Goal: Task Accomplishment & Management: Complete application form

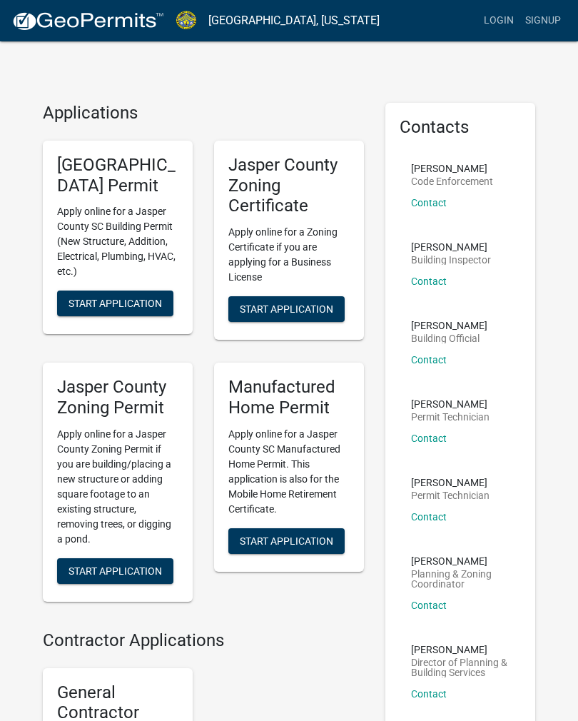
click at [138, 302] on span "Start Application" at bounding box center [115, 303] width 93 height 11
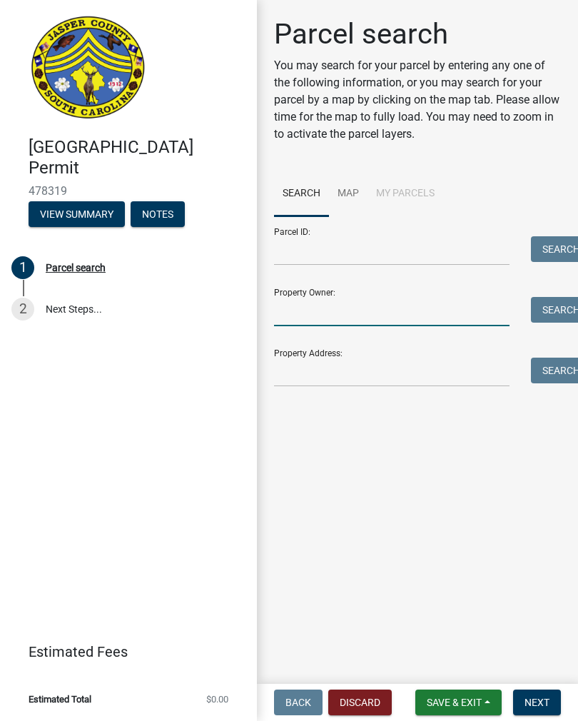
click at [408, 308] on input "Property Owner:" at bounding box center [391, 311] width 235 height 29
type input "[PERSON_NAME]"
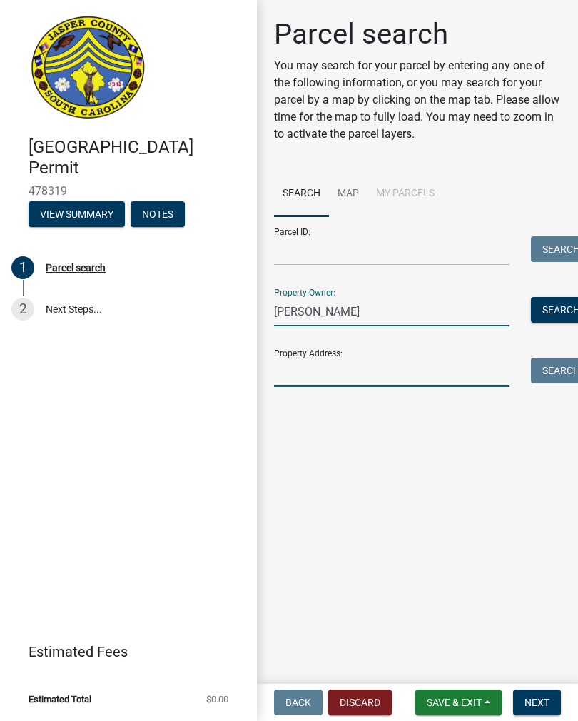
click at [362, 367] on input "Property Address:" at bounding box center [391, 372] width 235 height 29
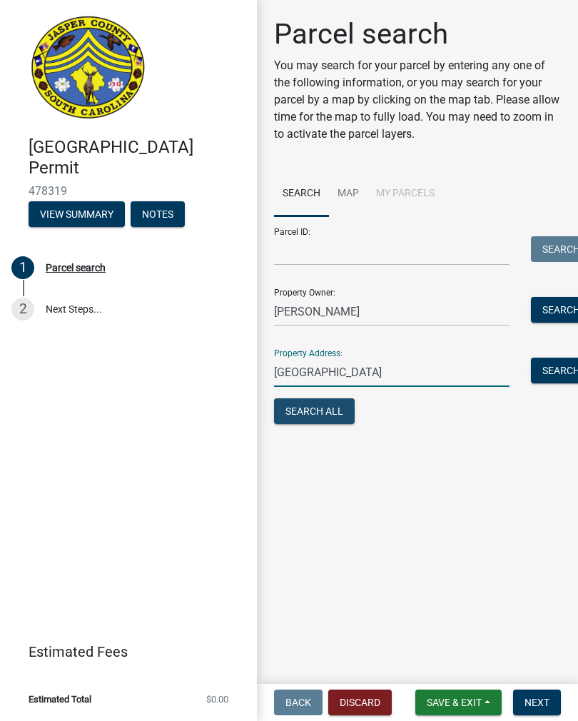
type input "[GEOGRAPHIC_DATA]"
click at [327, 408] on button "Search All" at bounding box center [314, 411] width 81 height 26
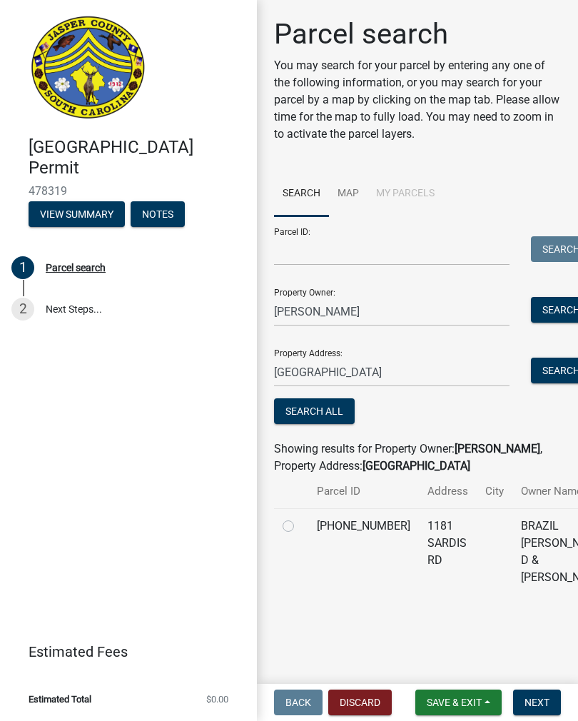
scroll to position [4, 0]
click at [544, 702] on span "Next" at bounding box center [536, 701] width 25 height 11
click at [300, 517] on label at bounding box center [300, 517] width 0 height 0
click at [300, 527] on input "radio" at bounding box center [304, 521] width 9 height 9
radio input "true"
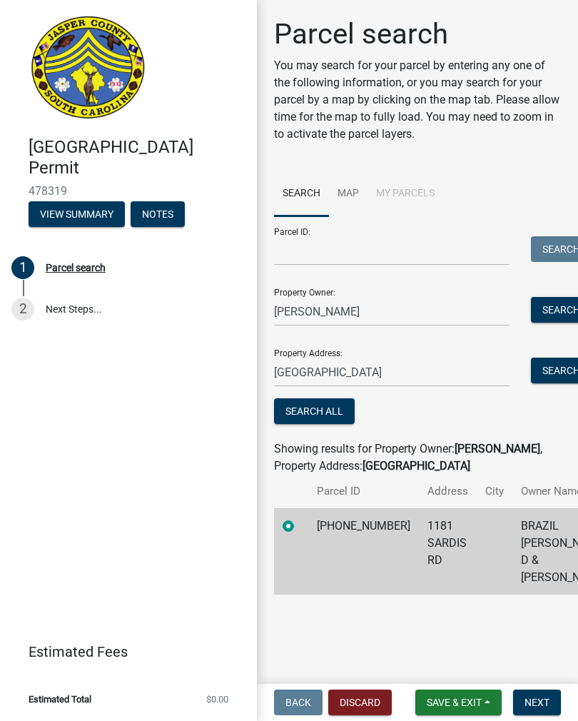
click at [544, 704] on span "Next" at bounding box center [536, 701] width 25 height 11
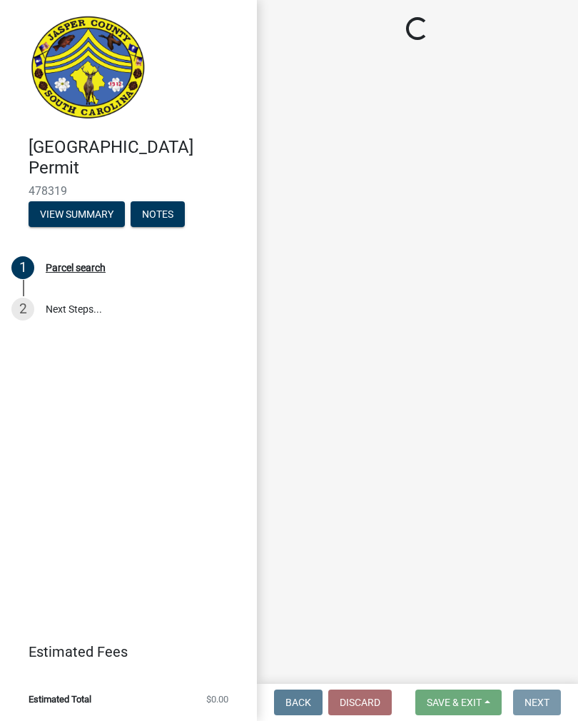
scroll to position [0, 0]
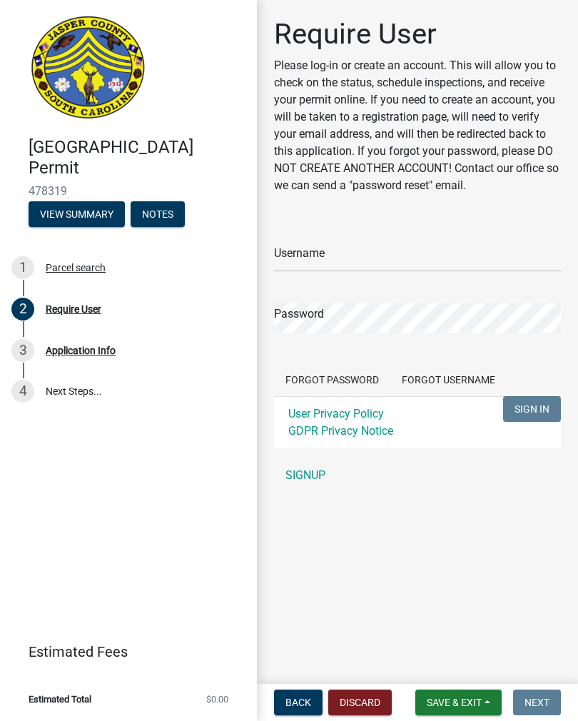
click at [308, 469] on link "SIGNUP" at bounding box center [417, 475] width 287 height 29
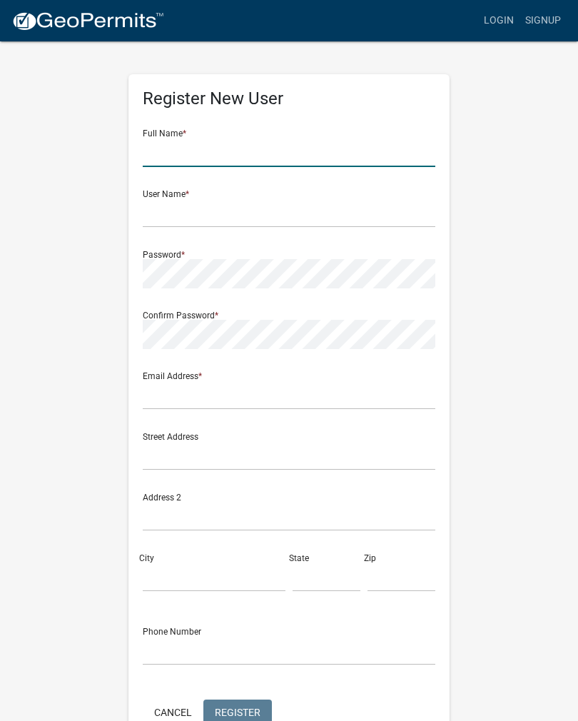
click at [268, 143] on input "text" at bounding box center [289, 152] width 293 height 29
type input "[PERSON_NAME]"
click at [262, 209] on input "text" at bounding box center [289, 212] width 293 height 29
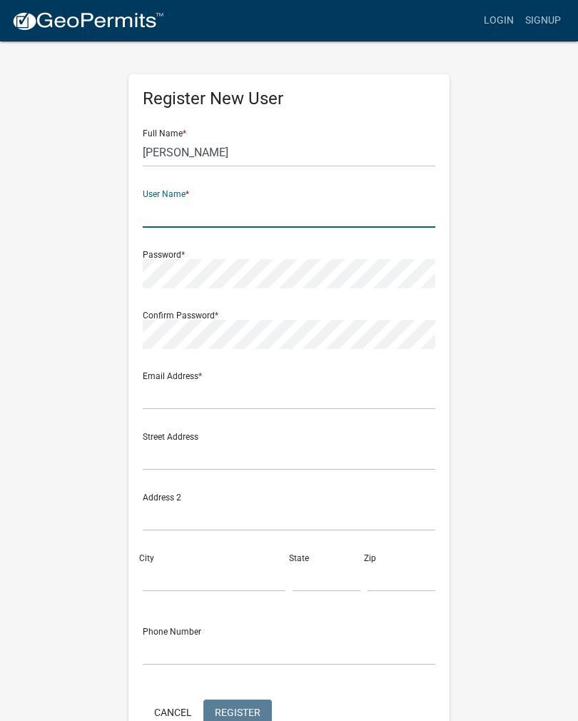
type input "[EMAIL_ADDRESS][DOMAIN_NAME]"
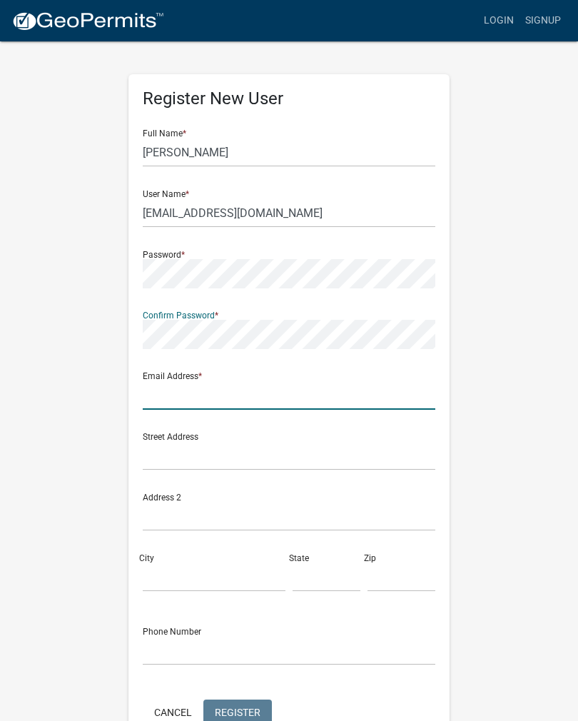
click at [264, 385] on input "text" at bounding box center [289, 394] width 293 height 29
type input "[EMAIL_ADDRESS][DOMAIN_NAME]"
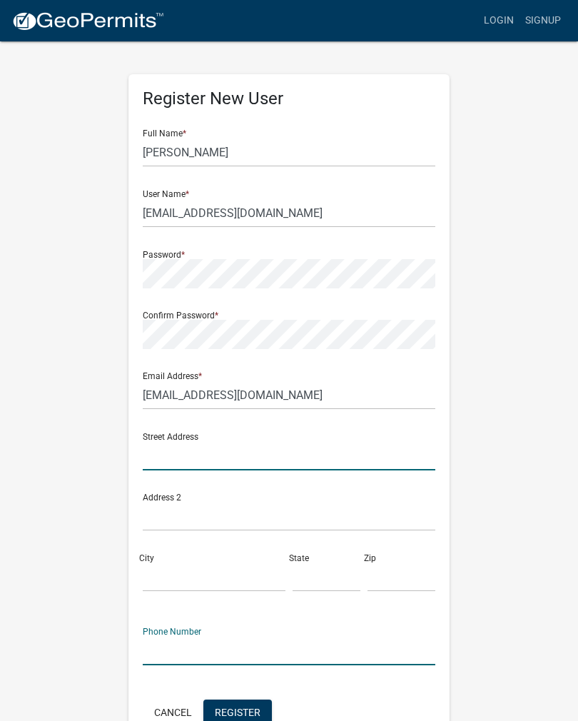
click at [245, 450] on input "text" at bounding box center [289, 455] width 293 height 29
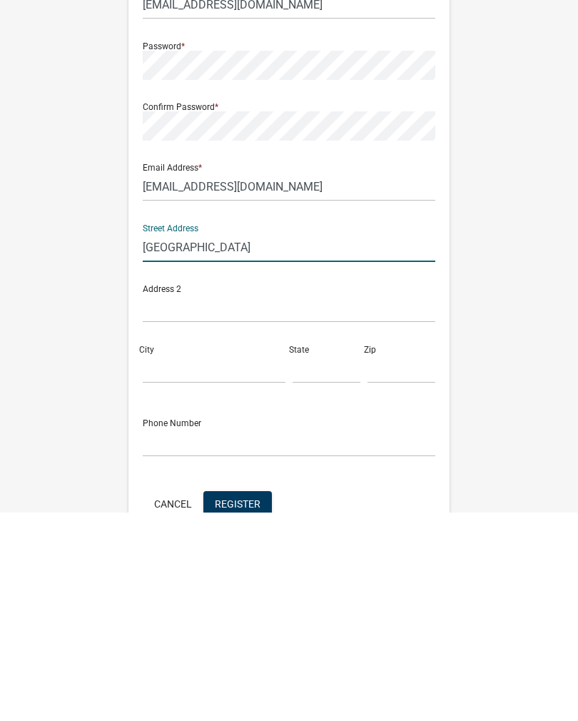
type input "[GEOGRAPHIC_DATA]"
click at [228, 562] on input "City" at bounding box center [214, 576] width 143 height 29
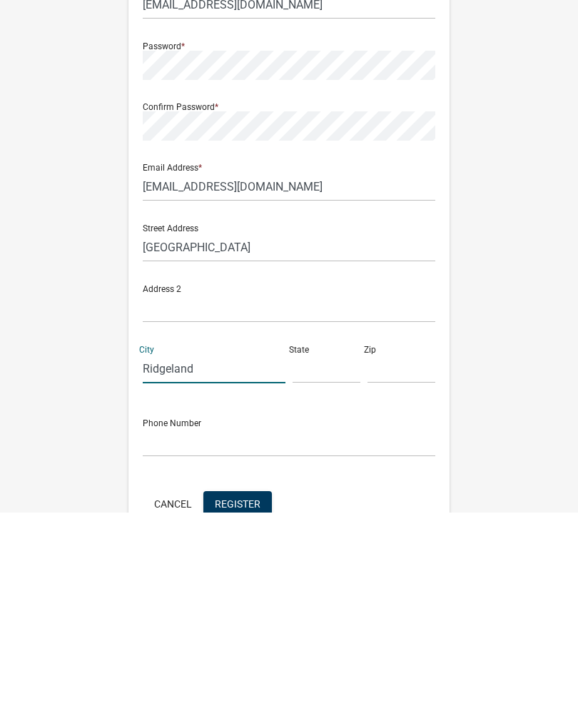
type input "Ridgeland"
click at [328, 562] on input "text" at bounding box center [327, 576] width 68 height 29
type input "Sc"
click at [402, 562] on input "text" at bounding box center [401, 576] width 68 height 29
type input "29936"
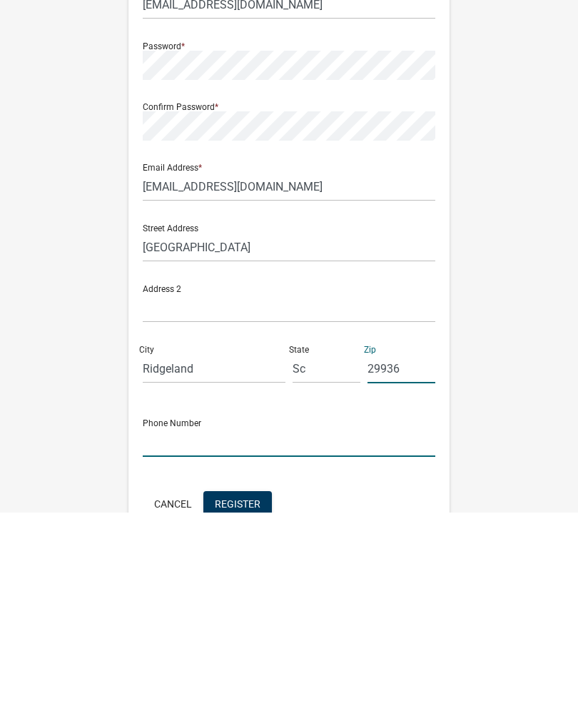
click at [263, 636] on input "text" at bounding box center [289, 650] width 293 height 29
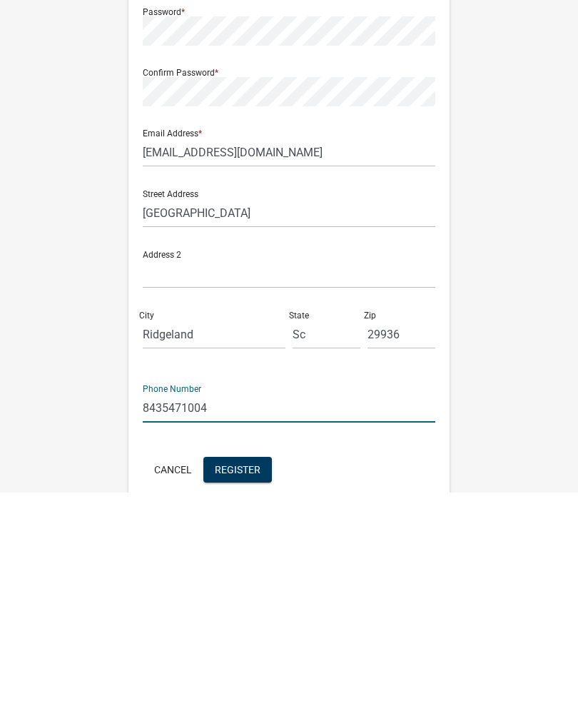
scroll to position [82, 0]
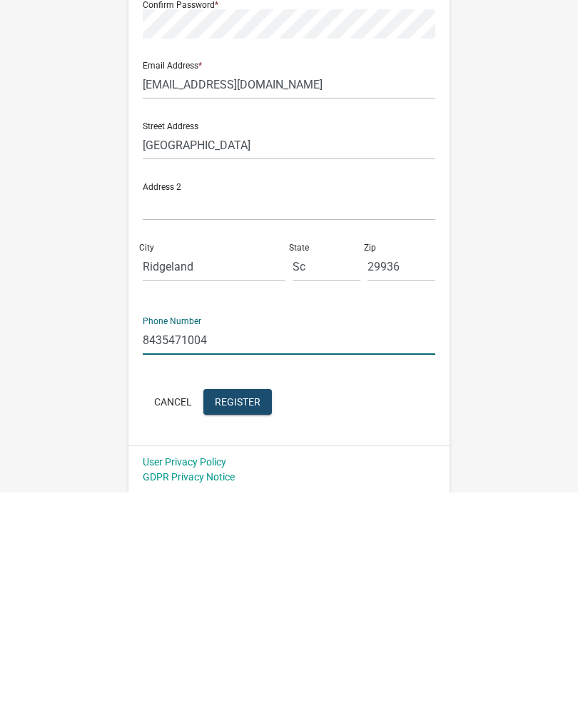
type input "8435471004"
click at [248, 624] on span "Register" at bounding box center [238, 629] width 46 height 11
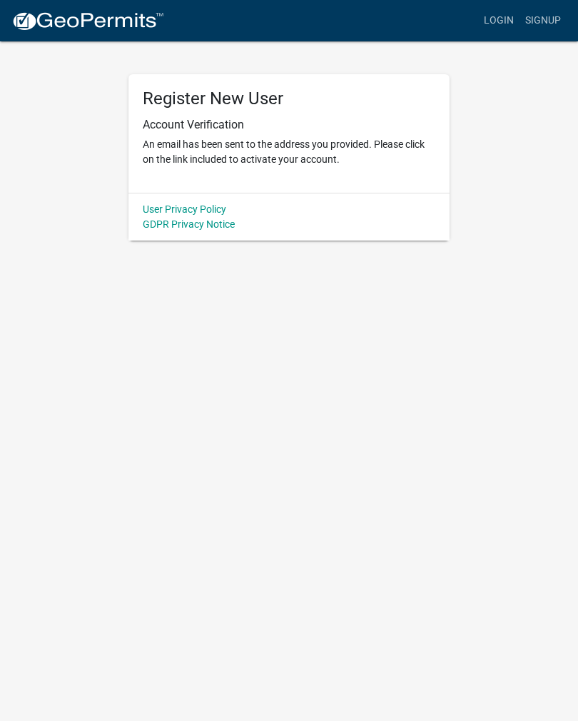
scroll to position [0, 0]
click at [196, 211] on link "User Privacy Policy" at bounding box center [184, 208] width 83 height 11
click at [196, 225] on link "GDPR Privacy Notice" at bounding box center [189, 223] width 92 height 11
click at [208, 206] on link "User Privacy Policy" at bounding box center [184, 208] width 83 height 11
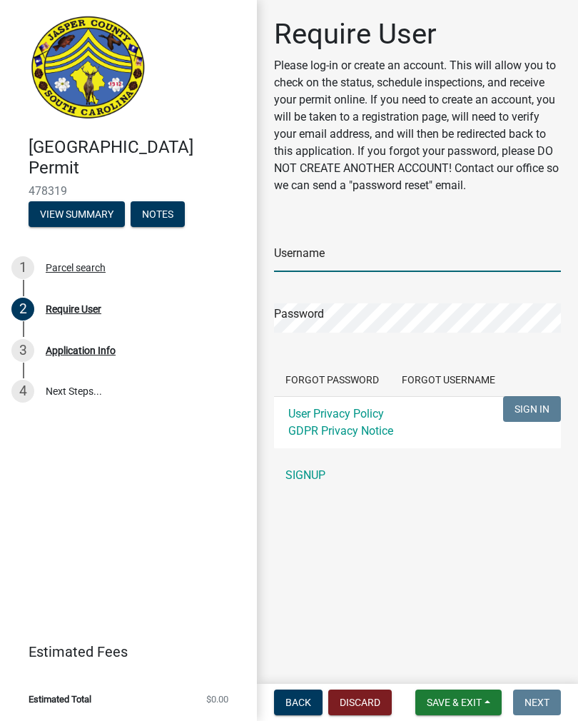
click at [388, 249] on input "Username" at bounding box center [417, 257] width 287 height 29
type input "[EMAIL_ADDRESS][DOMAIN_NAME]"
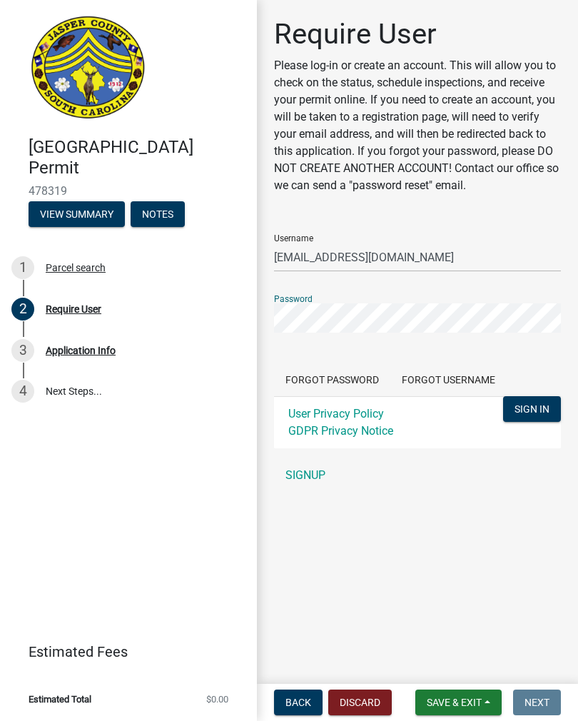
click at [542, 408] on span "SIGN IN" at bounding box center [531, 408] width 35 height 11
click at [539, 410] on span "SIGN IN" at bounding box center [531, 408] width 35 height 11
click at [363, 425] on link "GDPR Privacy Notice" at bounding box center [340, 431] width 105 height 14
click at [529, 414] on span "SIGN IN" at bounding box center [531, 408] width 35 height 11
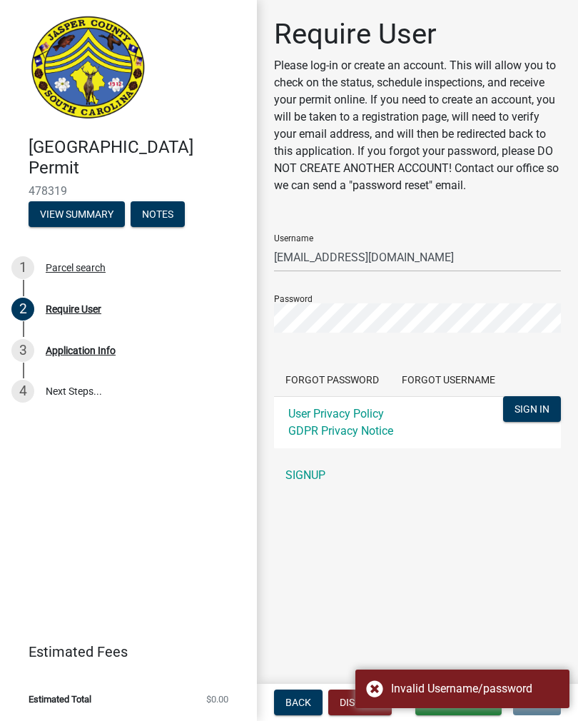
click at [536, 411] on span "SIGN IN" at bounding box center [531, 408] width 35 height 11
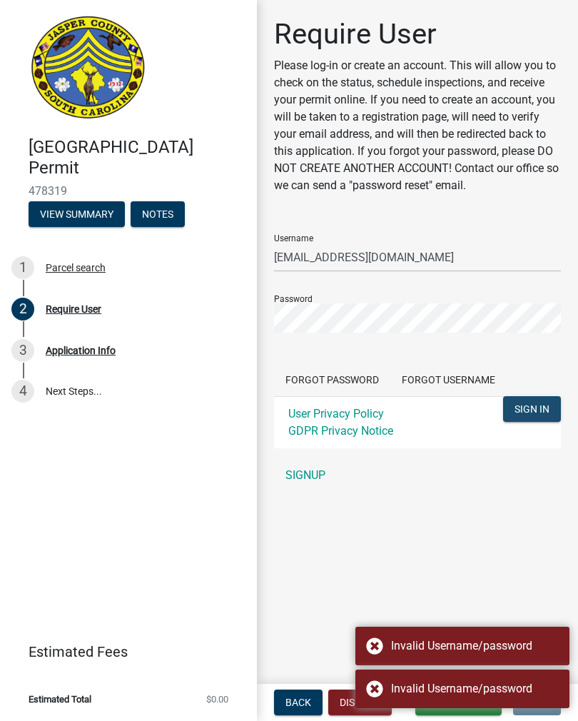
click at [534, 403] on span "SIGN IN" at bounding box center [531, 408] width 35 height 11
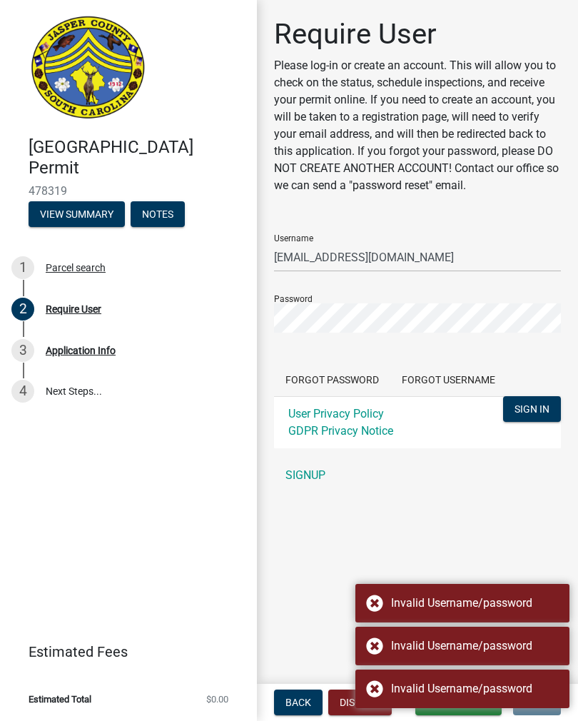
click at [536, 415] on span "SIGN IN" at bounding box center [531, 408] width 35 height 11
click at [538, 405] on span "SIGN IN" at bounding box center [531, 408] width 35 height 11
click at [538, 407] on span "SIGN IN" at bounding box center [531, 408] width 35 height 11
click at [534, 405] on span "SIGN IN" at bounding box center [531, 408] width 35 height 11
click at [537, 410] on span "SIGN IN" at bounding box center [531, 408] width 35 height 11
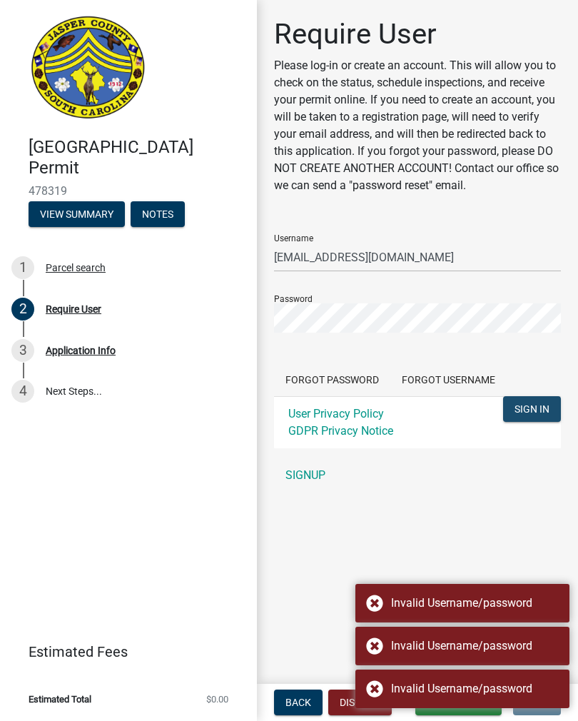
click at [536, 410] on span "SIGN IN" at bounding box center [531, 408] width 35 height 11
click at [536, 408] on span "SIGN IN" at bounding box center [531, 408] width 35 height 11
click at [535, 413] on span "SIGN IN" at bounding box center [531, 408] width 35 height 11
click at [536, 407] on span "SIGN IN" at bounding box center [531, 408] width 35 height 11
click at [537, 404] on span "SIGN IN" at bounding box center [531, 408] width 35 height 11
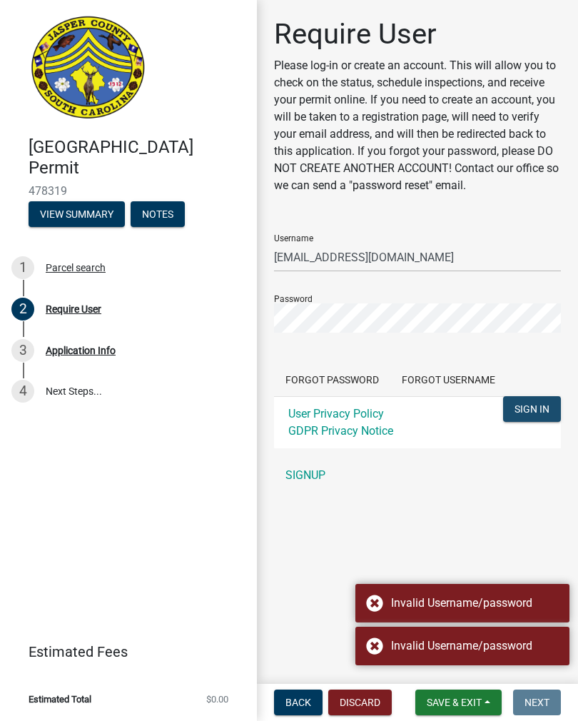
click at [540, 401] on button "SIGN IN" at bounding box center [532, 409] width 58 height 26
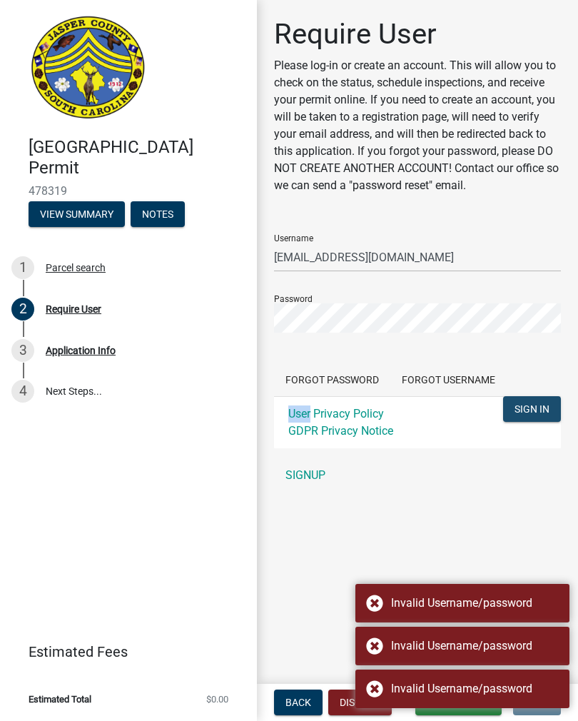
click at [534, 409] on span "SIGN IN" at bounding box center [531, 408] width 35 height 11
click at [536, 407] on span "SIGN IN" at bounding box center [531, 408] width 35 height 11
click at [534, 412] on span "SIGN IN" at bounding box center [531, 408] width 35 height 11
click at [539, 408] on span "SIGN IN" at bounding box center [531, 408] width 35 height 11
click at [537, 405] on span "SIGN IN" at bounding box center [531, 408] width 35 height 11
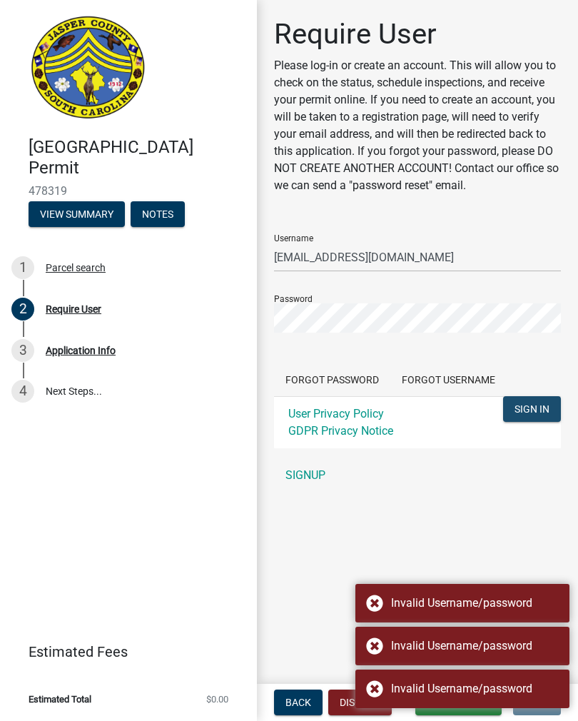
click at [532, 413] on span "SIGN IN" at bounding box center [531, 408] width 35 height 11
click at [542, 407] on span "SIGN IN" at bounding box center [531, 408] width 35 height 11
click at [539, 406] on span "SIGN IN" at bounding box center [531, 408] width 35 height 11
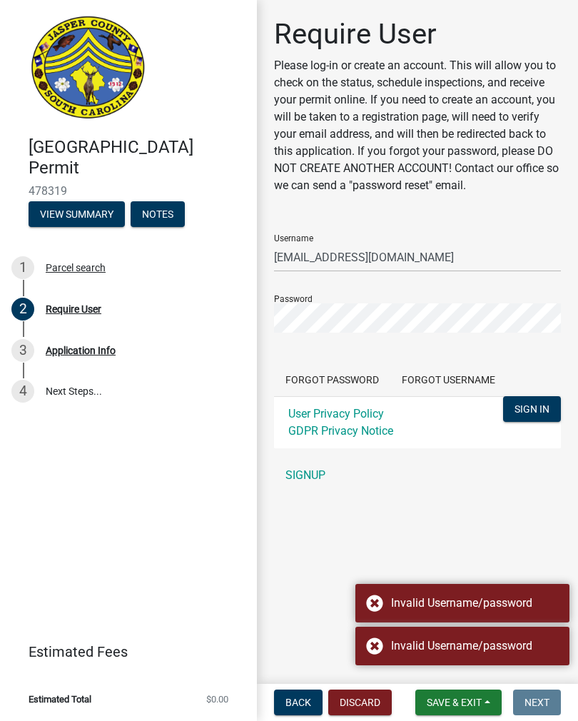
click at [543, 410] on span "SIGN IN" at bounding box center [531, 408] width 35 height 11
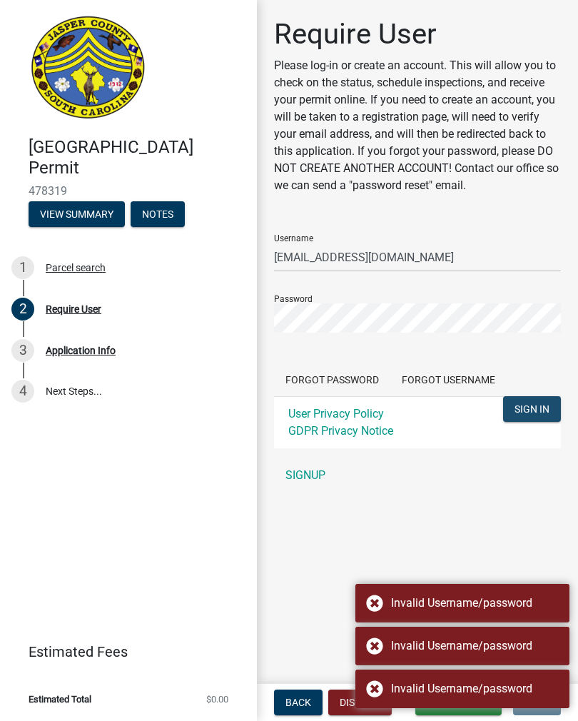
click at [539, 402] on button "SIGN IN" at bounding box center [532, 409] width 58 height 26
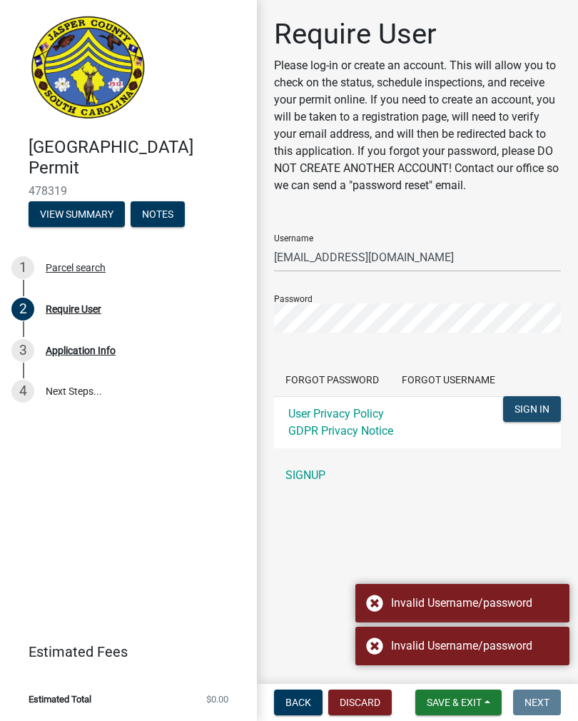
click at [535, 415] on span "SIGN IN" at bounding box center [531, 408] width 35 height 11
click at [547, 403] on span "SIGN IN" at bounding box center [531, 408] width 35 height 11
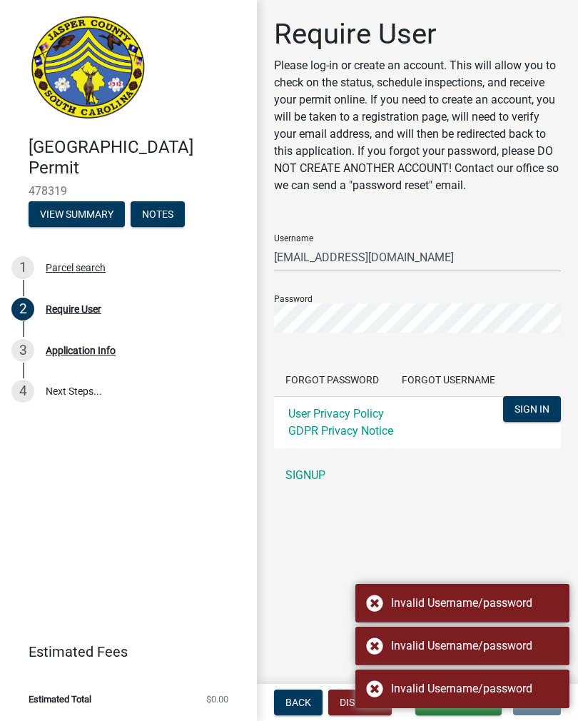
click at [538, 408] on span "SIGN IN" at bounding box center [531, 408] width 35 height 11
click at [543, 403] on span "SIGN IN" at bounding box center [531, 408] width 35 height 11
click at [539, 415] on span "SIGN IN" at bounding box center [531, 408] width 35 height 11
click at [540, 405] on span "SIGN IN" at bounding box center [531, 408] width 35 height 11
click at [539, 408] on span "SIGN IN" at bounding box center [531, 408] width 35 height 11
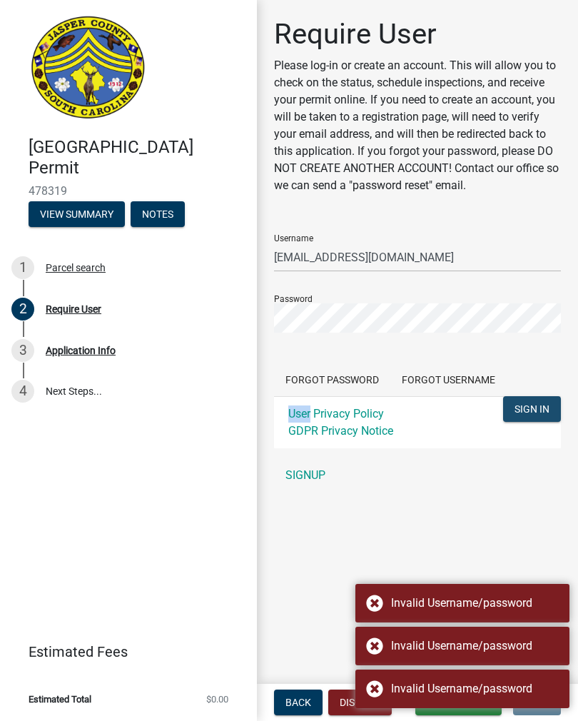
click at [543, 408] on span "SIGN IN" at bounding box center [531, 408] width 35 height 11
click at [541, 415] on span "SIGN IN" at bounding box center [531, 408] width 35 height 11
click at [545, 410] on span "SIGN IN" at bounding box center [531, 408] width 35 height 11
click at [543, 417] on button "SIGN IN" at bounding box center [532, 409] width 58 height 26
click at [539, 397] on button "SIGN IN..." at bounding box center [522, 409] width 78 height 26
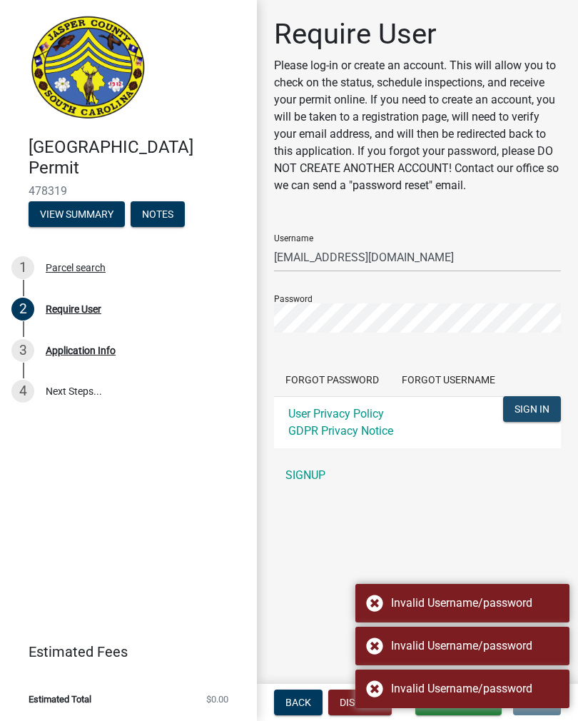
click at [534, 403] on span "SIGN IN" at bounding box center [531, 408] width 35 height 11
click at [19, 347] on div "3" at bounding box center [22, 350] width 23 height 23
click at [23, 352] on div "3" at bounding box center [22, 350] width 23 height 23
click at [19, 345] on div "3" at bounding box center [22, 350] width 23 height 23
click at [20, 344] on div "3" at bounding box center [22, 350] width 23 height 23
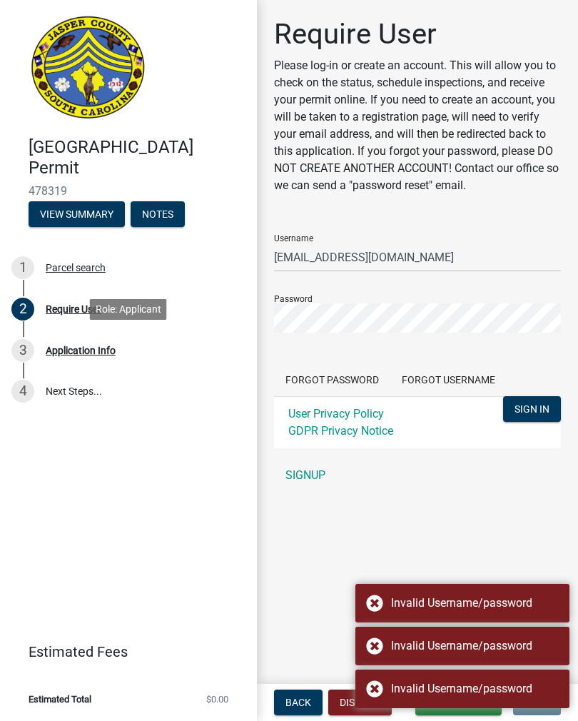
click at [26, 344] on div "3" at bounding box center [22, 350] width 23 height 23
click at [24, 346] on div "3" at bounding box center [22, 350] width 23 height 23
click at [381, 594] on div "Invalid Username/password" at bounding box center [462, 603] width 214 height 39
click at [382, 649] on div "Invalid Username/password" at bounding box center [462, 646] width 214 height 39
click at [377, 645] on div "Invalid Username/password" at bounding box center [462, 646] width 214 height 39
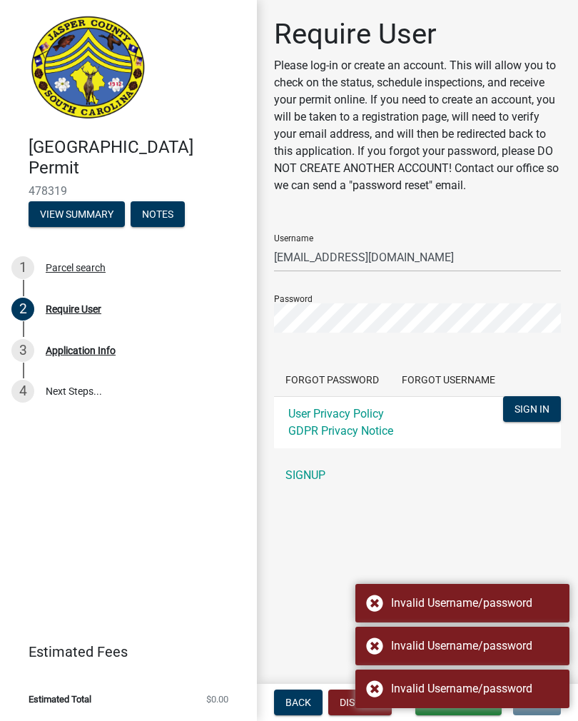
click at [372, 689] on div "Invalid Username/password" at bounding box center [462, 688] width 214 height 39
click at [376, 686] on div "Invalid Username/password" at bounding box center [462, 688] width 214 height 39
click at [380, 691] on div "Invalid Username/password" at bounding box center [462, 688] width 214 height 39
click at [380, 690] on div "Invalid Username/password" at bounding box center [462, 688] width 214 height 39
click at [383, 691] on div "Invalid Username/password" at bounding box center [462, 688] width 214 height 39
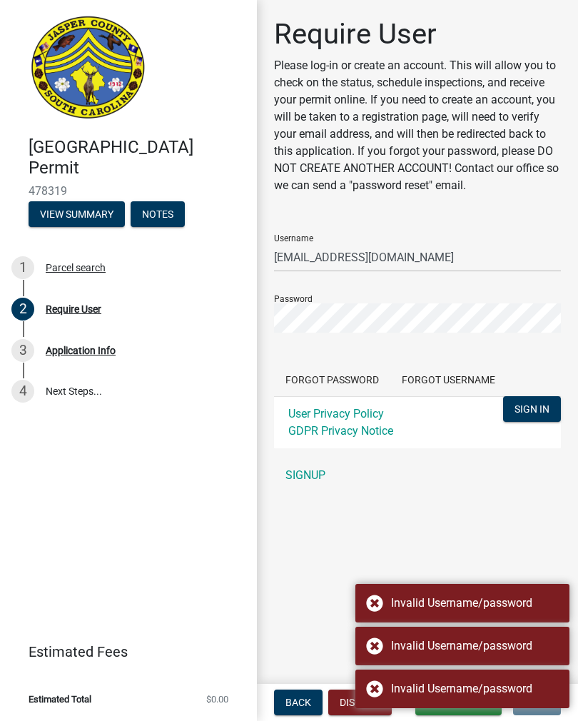
click at [381, 687] on div "Invalid Username/password" at bounding box center [462, 688] width 214 height 39
click at [381, 690] on div "Invalid Username/password" at bounding box center [462, 688] width 214 height 39
click at [384, 685] on div "Invalid Username/password" at bounding box center [462, 688] width 214 height 39
click at [385, 689] on div "Invalid Username/password" at bounding box center [462, 688] width 214 height 39
click at [385, 690] on div "Invalid Username/password" at bounding box center [462, 688] width 214 height 39
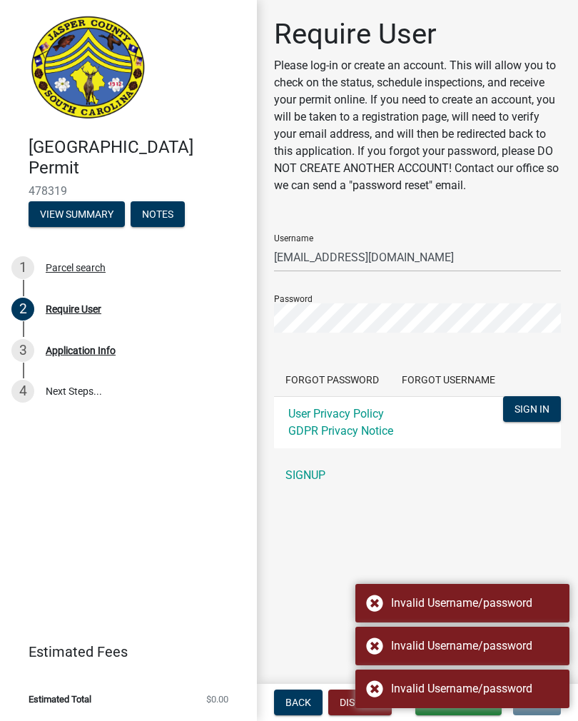
click at [383, 686] on div "Invalid Username/password" at bounding box center [462, 688] width 214 height 39
click at [386, 687] on div "Invalid Username/password" at bounding box center [462, 688] width 214 height 39
click at [384, 689] on div "Invalid Username/password" at bounding box center [462, 688] width 214 height 39
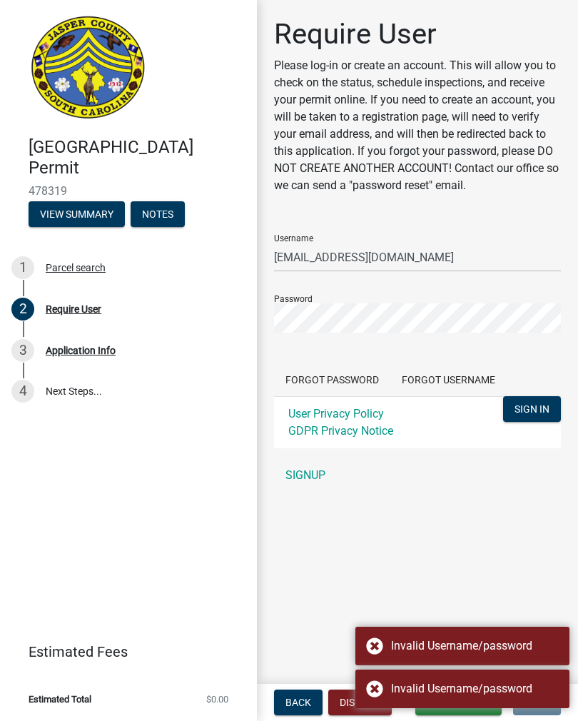
click at [385, 685] on div "Invalid Username/password" at bounding box center [462, 688] width 214 height 39
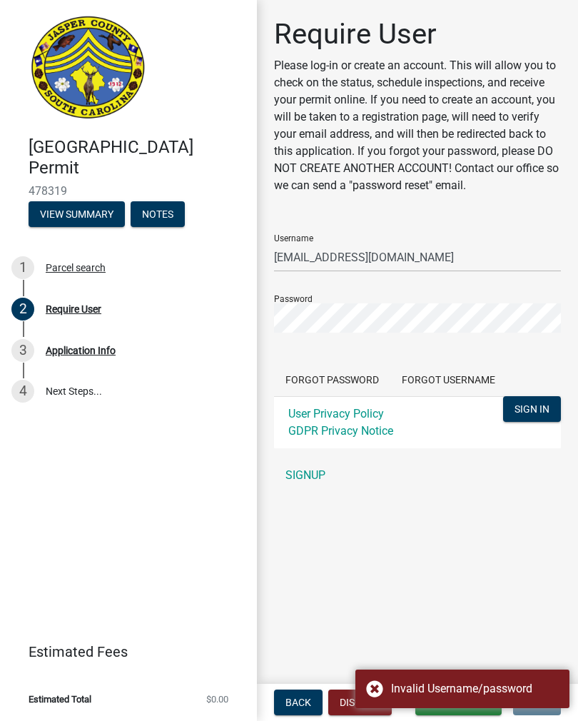
click at [384, 681] on div "Invalid Username/password" at bounding box center [462, 688] width 214 height 39
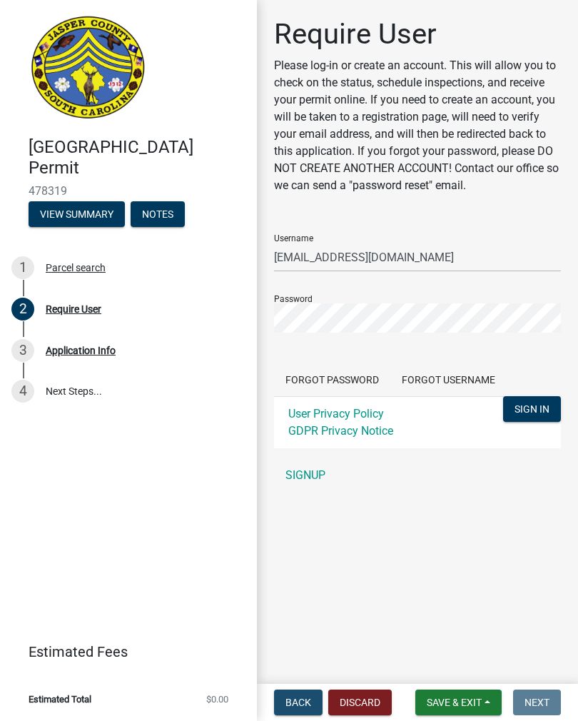
click at [299, 700] on span "Back" at bounding box center [298, 701] width 26 height 11
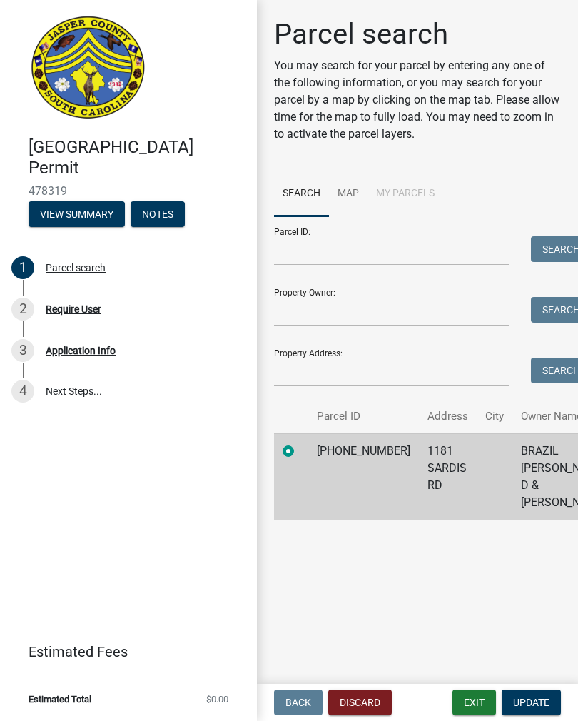
click at [543, 710] on button "Update" at bounding box center [531, 702] width 59 height 26
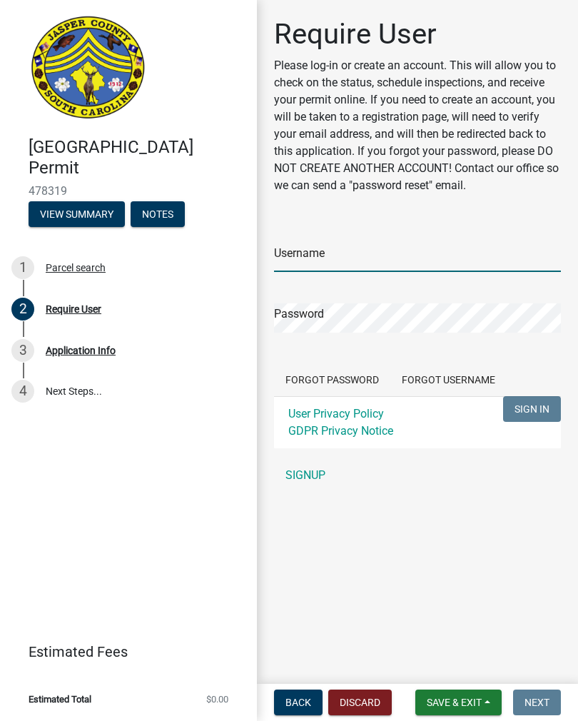
click at [406, 252] on input "Username" at bounding box center [417, 257] width 287 height 29
type input "[EMAIL_ADDRESS][DOMAIN_NAME]"
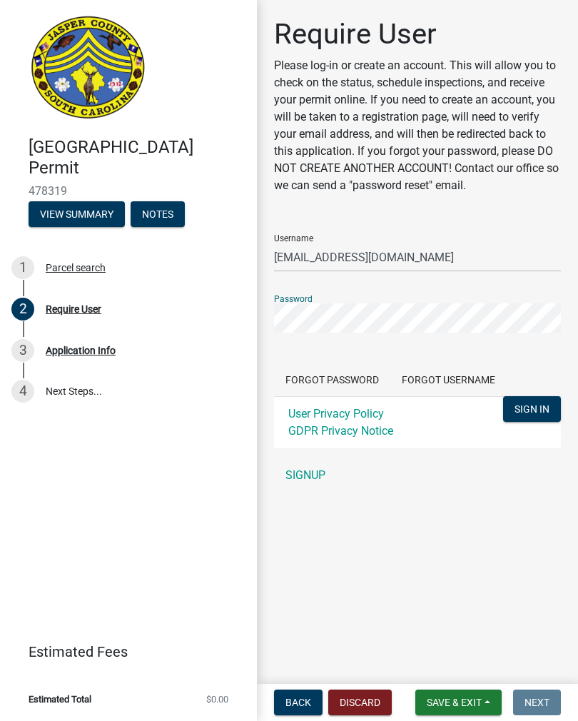
click at [539, 410] on span "SIGN IN" at bounding box center [531, 408] width 35 height 11
click at [363, 420] on link "User Privacy Policy" at bounding box center [336, 414] width 96 height 14
click at [534, 409] on span "SIGN IN" at bounding box center [531, 408] width 35 height 11
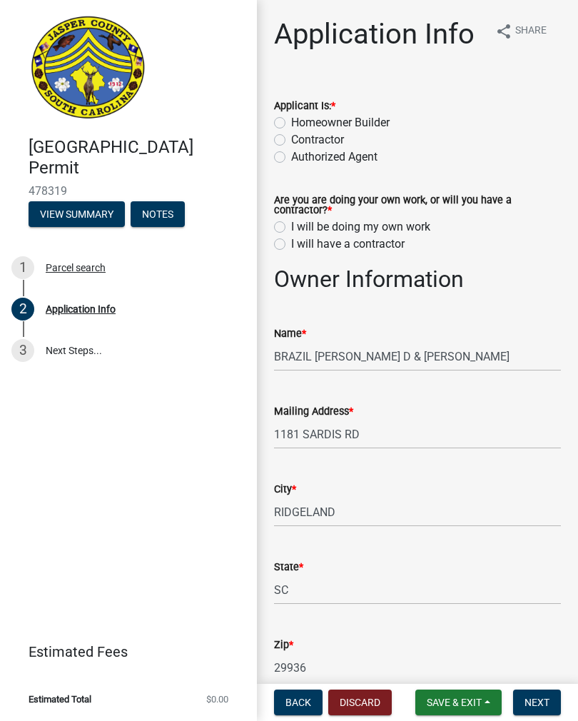
click at [291, 118] on label "Homeowner Builder" at bounding box center [340, 122] width 98 height 17
click at [291, 118] on input "Homeowner Builder" at bounding box center [295, 118] width 9 height 9
radio input "true"
click at [291, 223] on label "I will be doing my own work" at bounding box center [360, 226] width 139 height 17
click at [291, 223] on input "I will be doing my own work" at bounding box center [295, 222] width 9 height 9
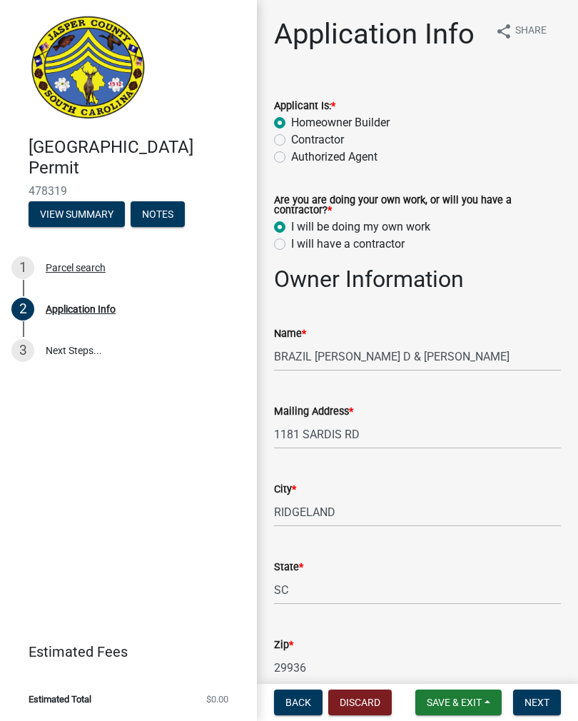
radio input "true"
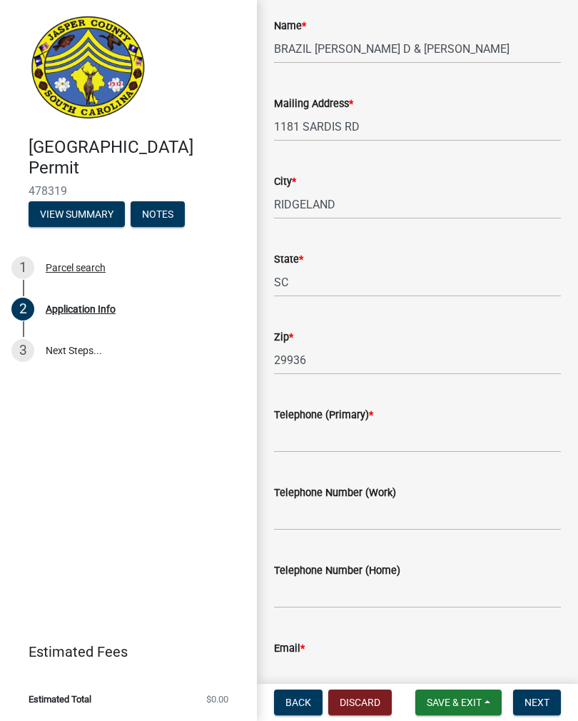
scroll to position [308, 0]
click at [405, 430] on input "Telephone (Primary) *" at bounding box center [417, 436] width 287 height 29
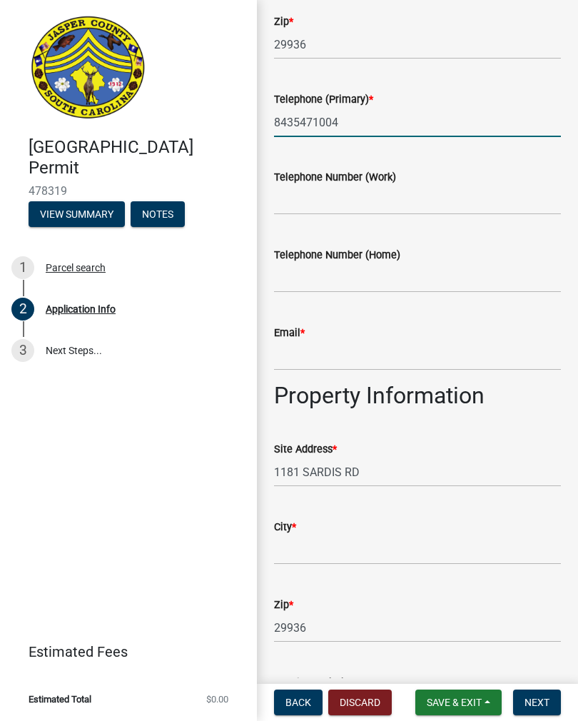
scroll to position [631, 0]
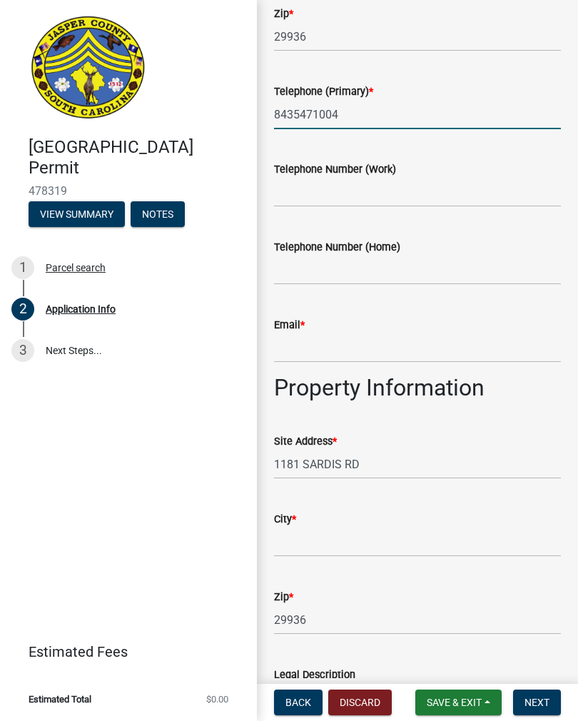
type input "8435471004"
click at [370, 350] on input "Email *" at bounding box center [417, 347] width 287 height 29
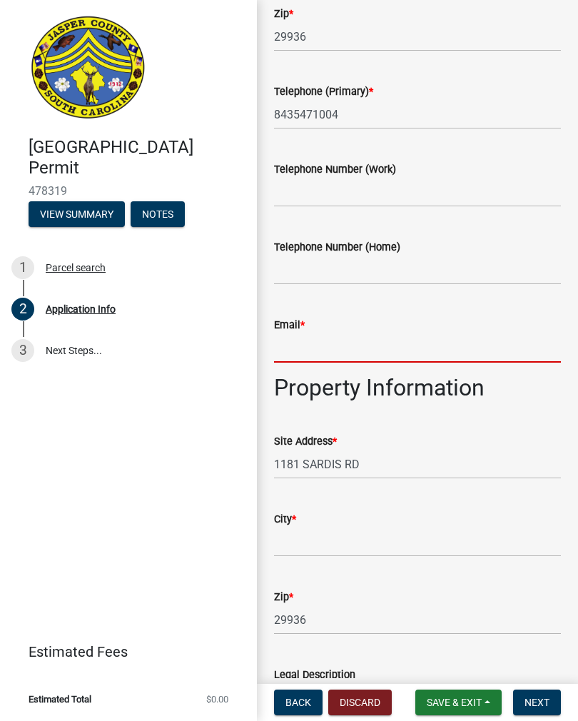
type input "Y"
type input "[EMAIL_ADDRESS][DOMAIN_NAME]"
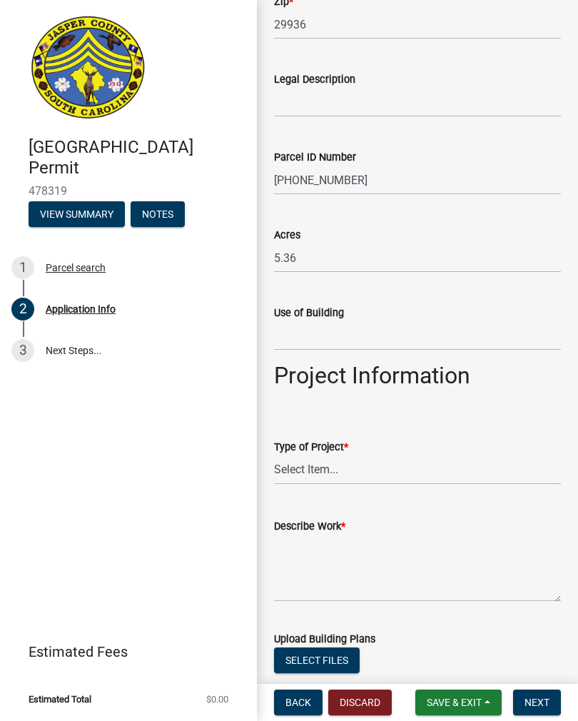
scroll to position [1227, 0]
click at [375, 455] on select "Select Item... Construction Trailer/Shipping Container Residential Demolition C…" at bounding box center [417, 469] width 287 height 29
click at [325, 469] on select "Select Item... Construction Trailer/Shipping Container Residential Demolition C…" at bounding box center [417, 469] width 287 height 29
select select "f53fa719-3ff7-48d2-9eb7-3bbc18bb9995"
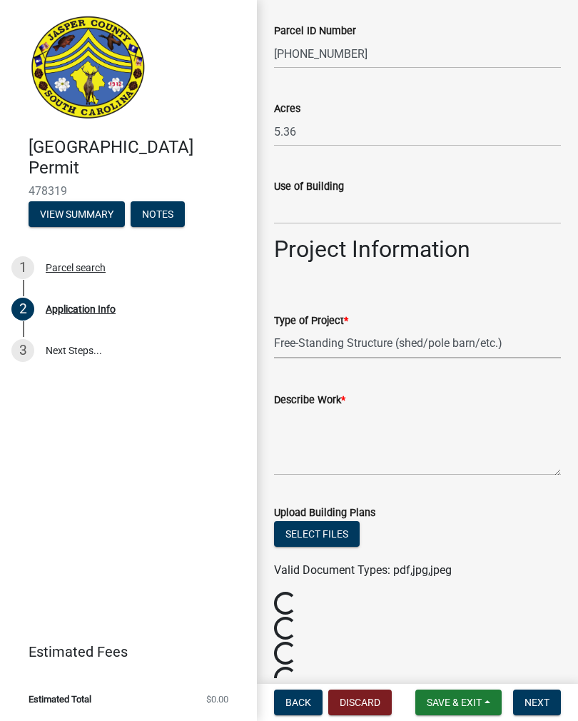
scroll to position [1355, 0]
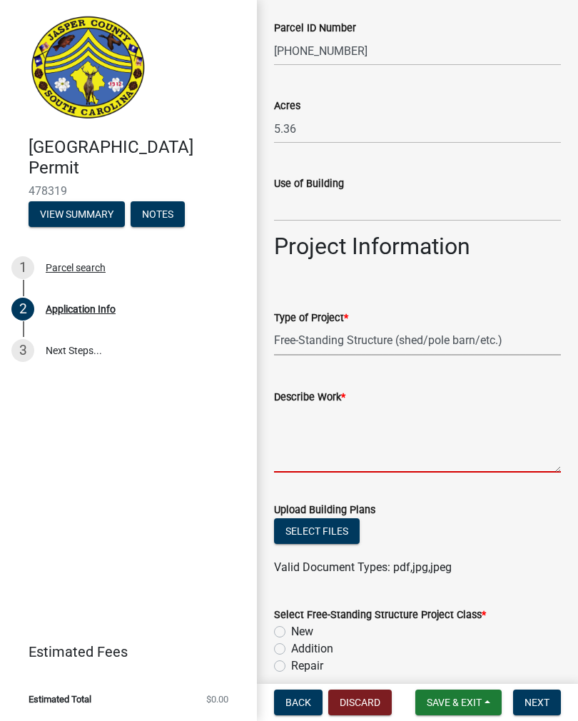
click at [427, 449] on textarea "Describe Work *" at bounding box center [417, 438] width 287 height 67
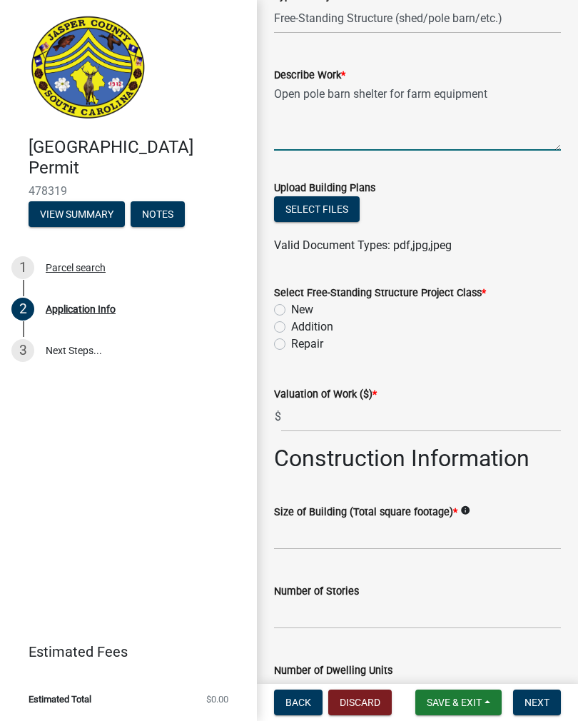
scroll to position [1686, 0]
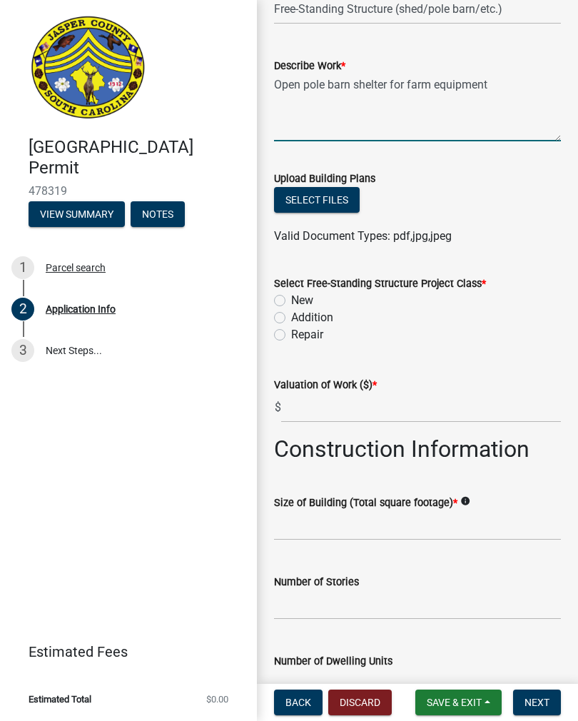
type textarea "Open pole barn shelter for farm equipment"
click at [291, 296] on label "New" at bounding box center [302, 300] width 22 height 17
click at [291, 296] on input "New" at bounding box center [295, 296] width 9 height 9
radio input "true"
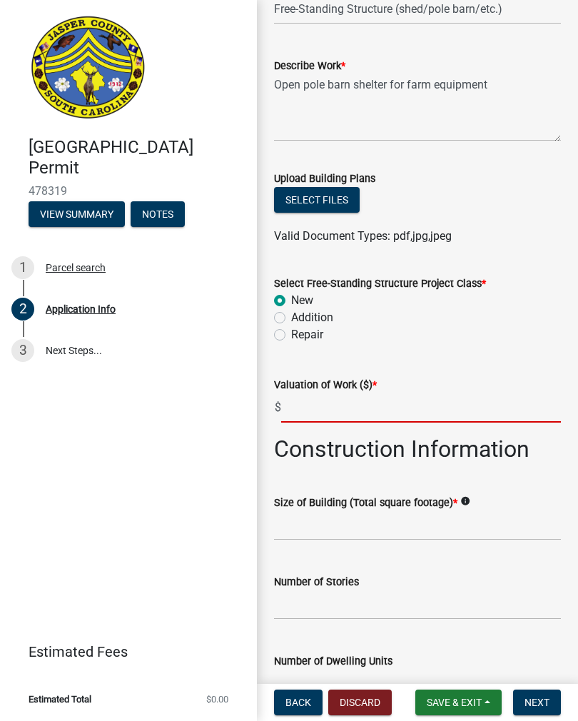
click at [366, 411] on input "text" at bounding box center [421, 407] width 280 height 29
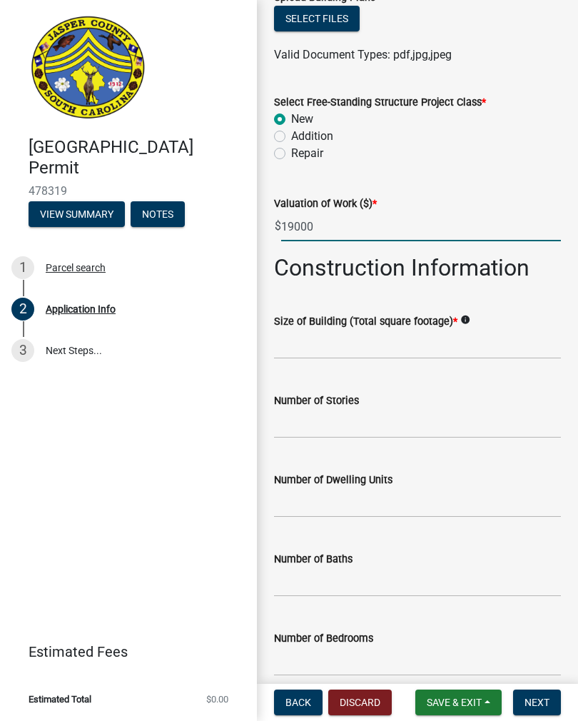
scroll to position [1868, 0]
type input "19000"
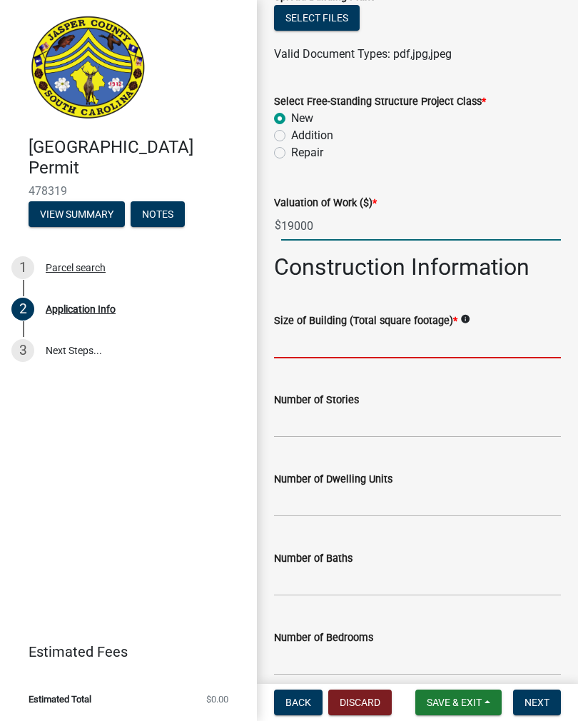
click at [369, 338] on input "text" at bounding box center [417, 343] width 287 height 29
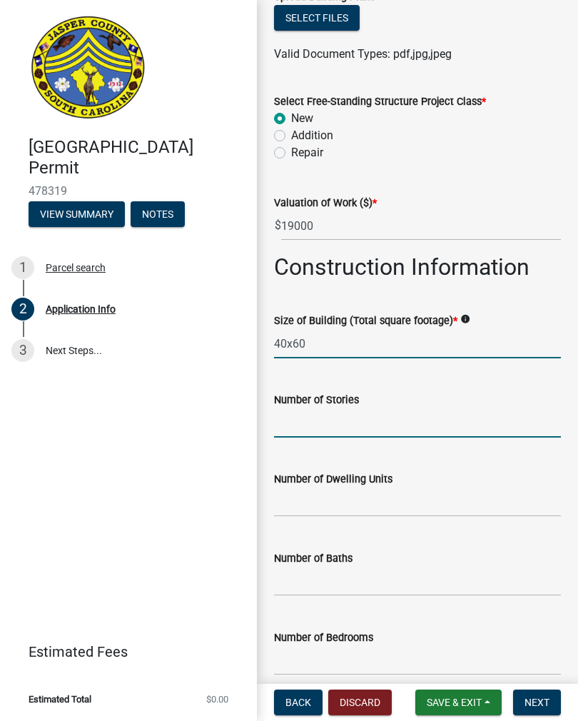
click at [366, 422] on input "text" at bounding box center [417, 422] width 287 height 29
type input "4060"
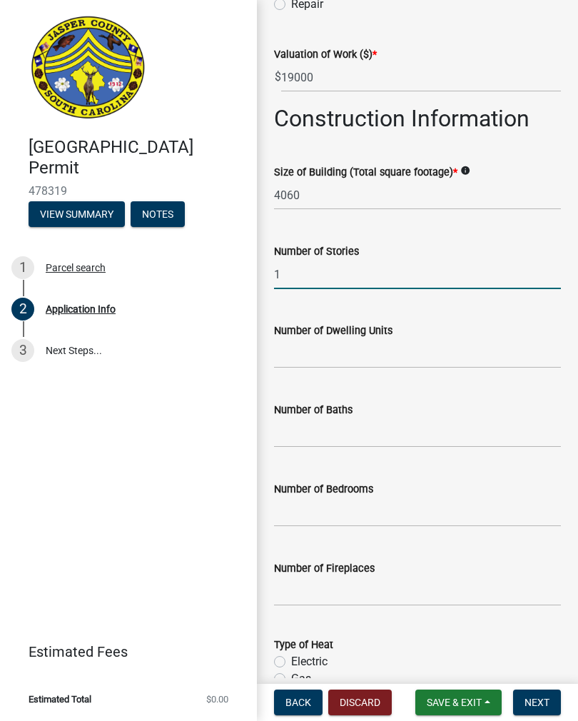
scroll to position [2022, 0]
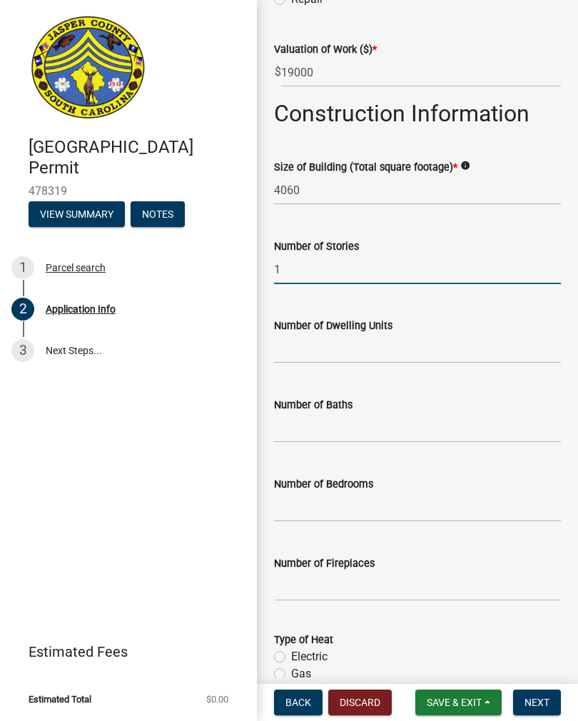
type input "1"
click at [395, 348] on input "text" at bounding box center [417, 348] width 287 height 29
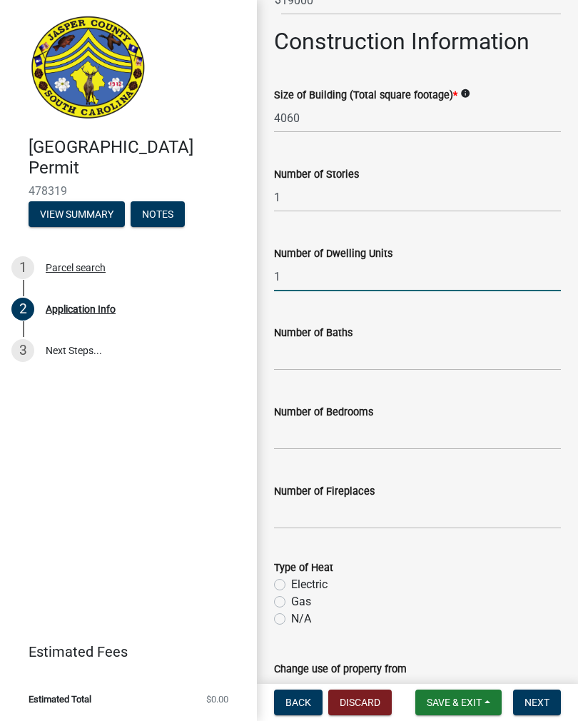
scroll to position [2097, 0]
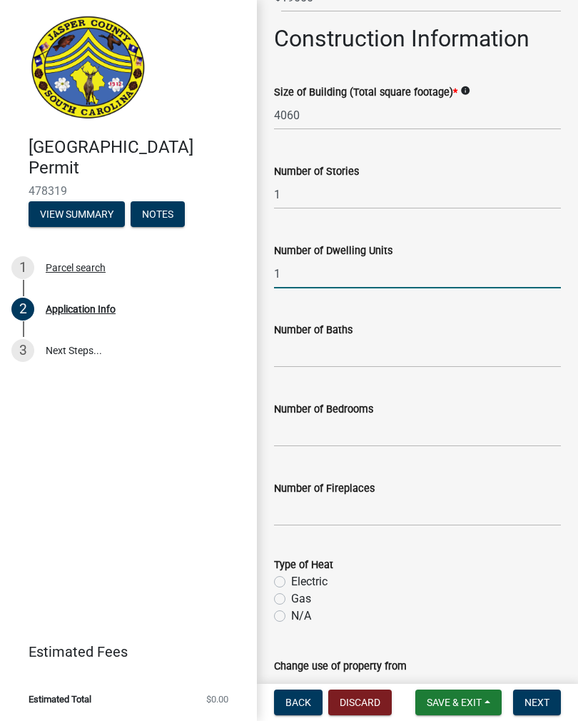
type input "1"
click at [395, 353] on input "text" at bounding box center [417, 352] width 287 height 29
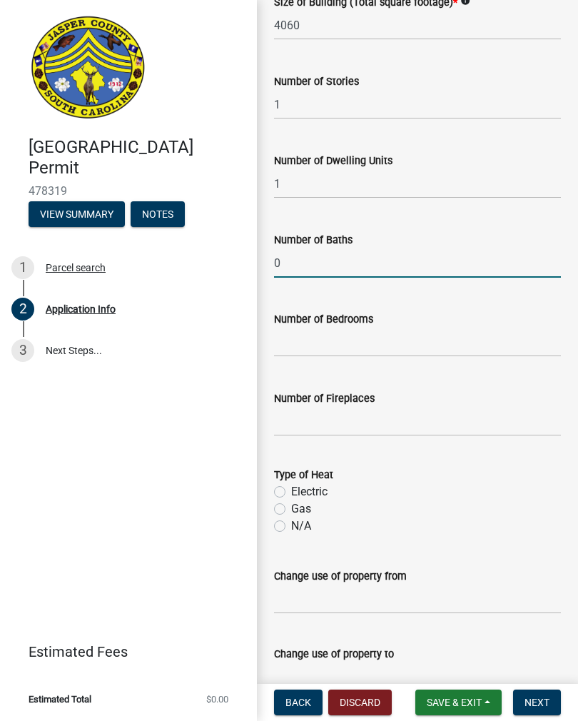
scroll to position [2192, 0]
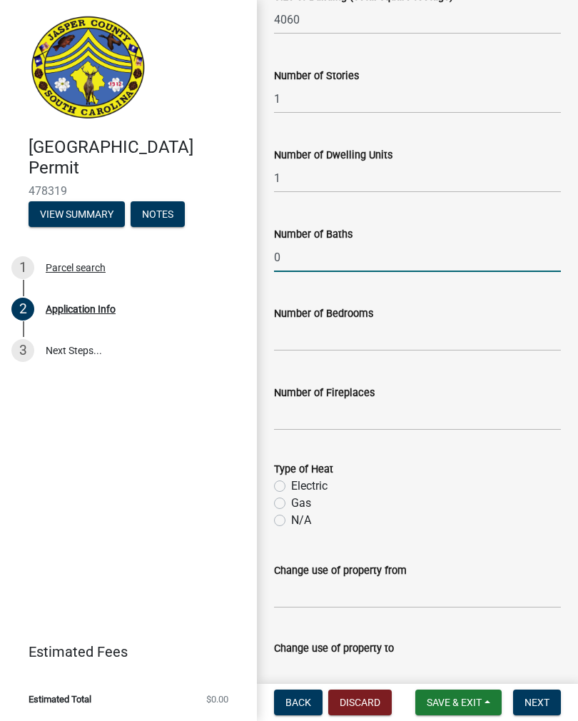
type input "0"
click at [444, 333] on input "text" at bounding box center [417, 336] width 287 height 29
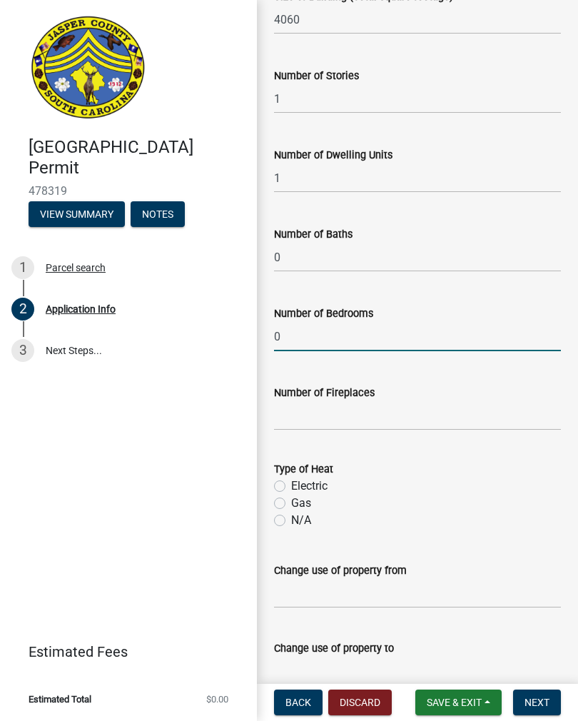
type input "0"
click at [379, 412] on input "text" at bounding box center [417, 415] width 287 height 29
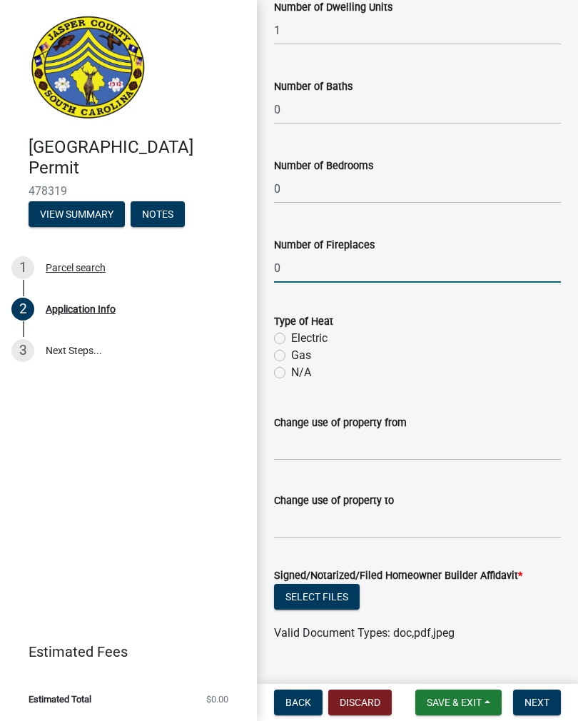
scroll to position [2361, 0]
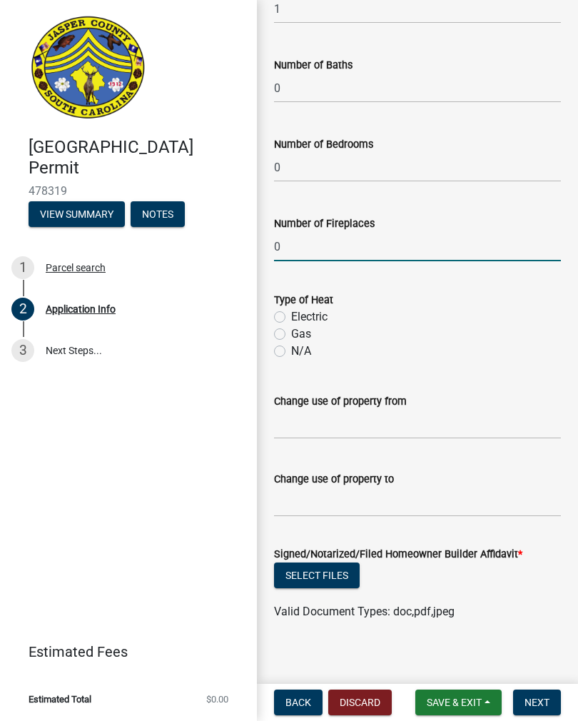
type input "0"
click at [291, 354] on label "N/A" at bounding box center [301, 351] width 20 height 17
click at [291, 352] on input "N/A" at bounding box center [295, 347] width 9 height 9
radio input "true"
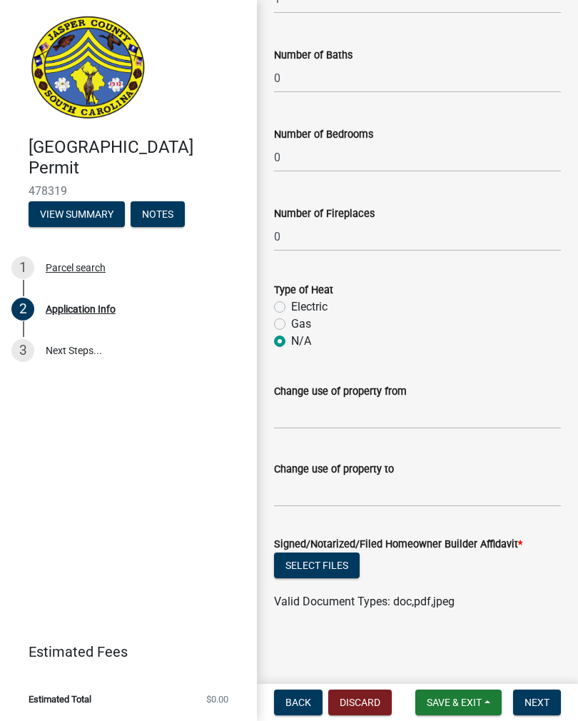
scroll to position [2371, 0]
click at [541, 695] on button "Next" at bounding box center [537, 702] width 48 height 26
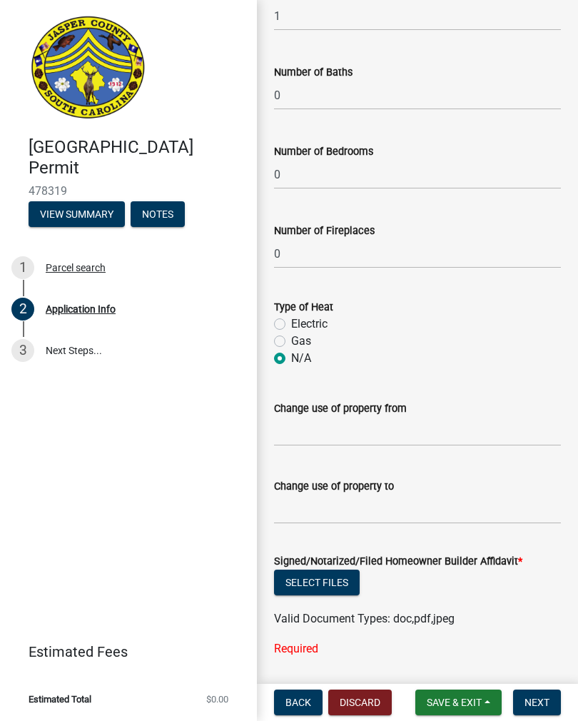
click at [325, 585] on button "Select files" at bounding box center [317, 582] width 86 height 26
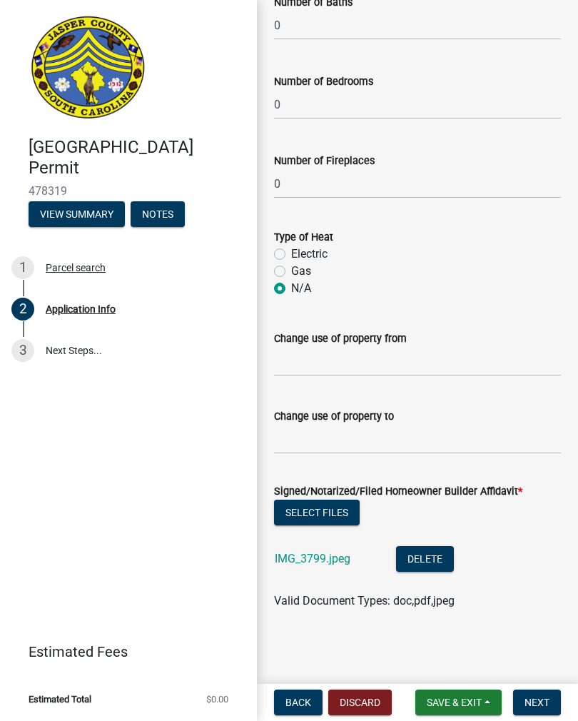
scroll to position [2440, 0]
click at [545, 705] on span "Next" at bounding box center [536, 701] width 25 height 11
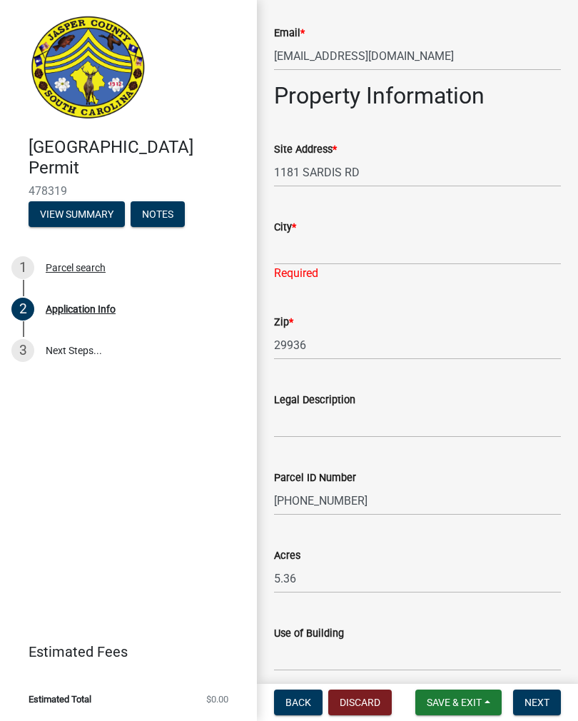
scroll to position [914, 0]
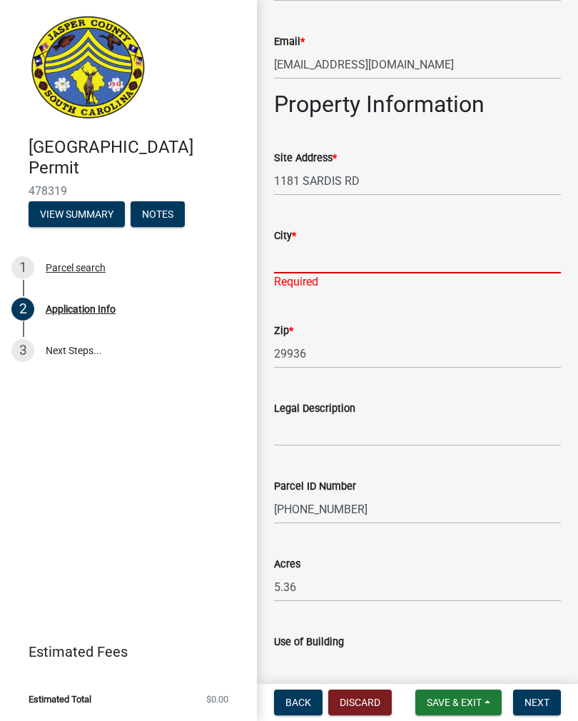
click at [378, 260] on input "City *" at bounding box center [417, 258] width 287 height 29
type input "Ridgeland"
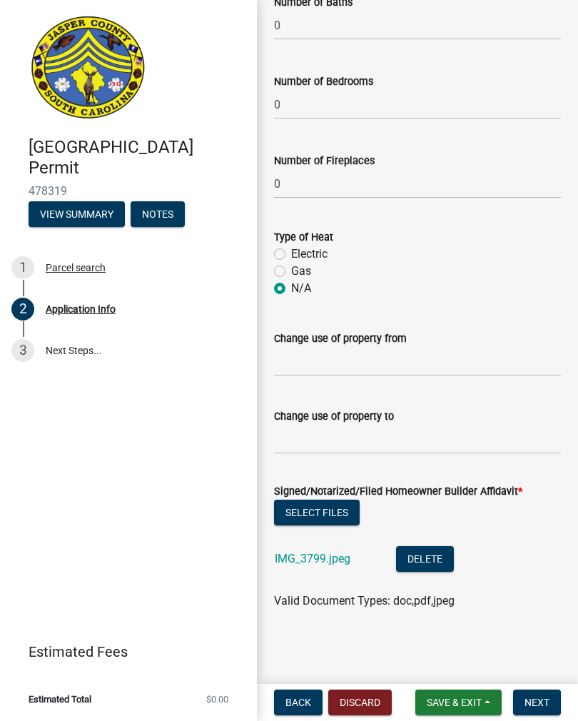
scroll to position [2423, 0]
click at [545, 701] on span "Next" at bounding box center [536, 701] width 25 height 11
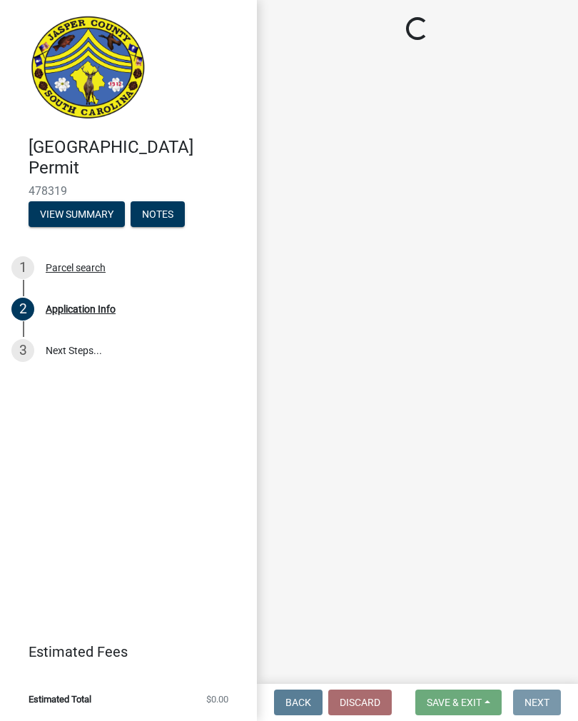
scroll to position [0, 0]
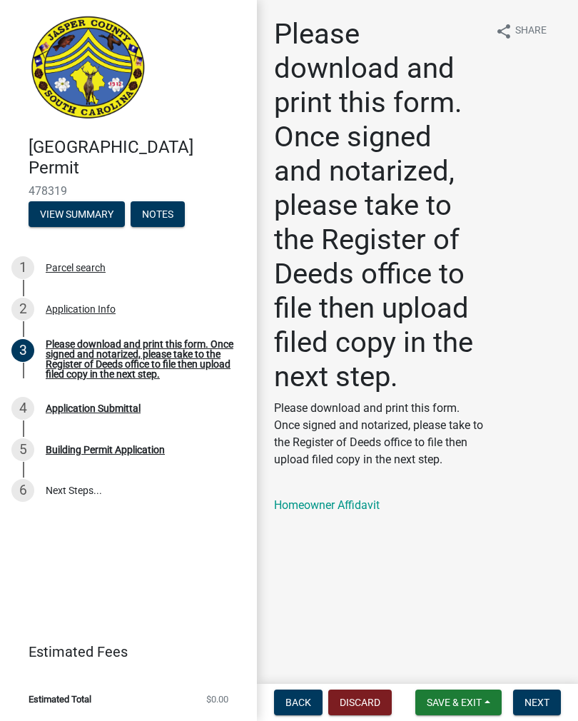
click at [547, 706] on span "Next" at bounding box center [536, 701] width 25 height 11
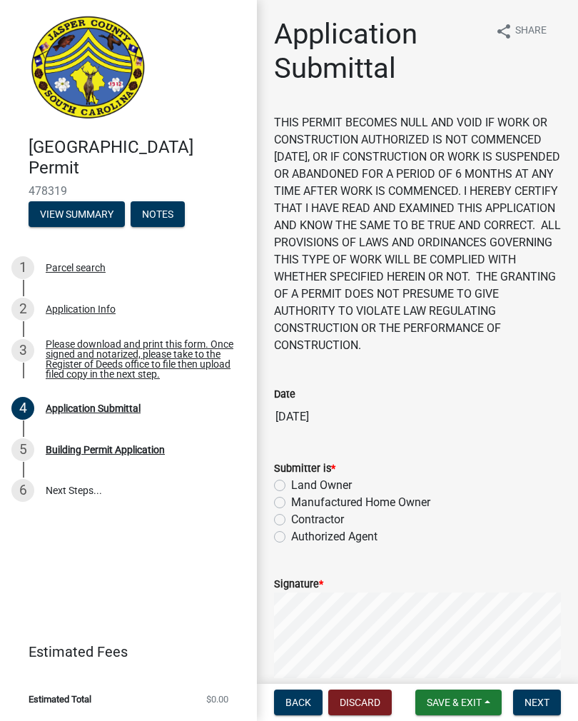
click at [291, 480] on label "Land Owner" at bounding box center [321, 485] width 61 height 17
click at [291, 480] on input "Land Owner" at bounding box center [295, 481] width 9 height 9
radio input "true"
click at [544, 695] on button "Next" at bounding box center [537, 702] width 48 height 26
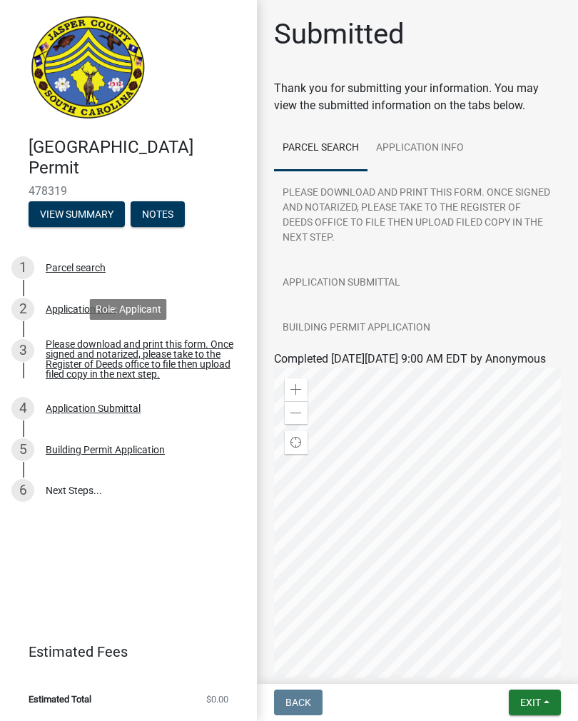
click at [11, 343] on div "3" at bounding box center [22, 350] width 23 height 23
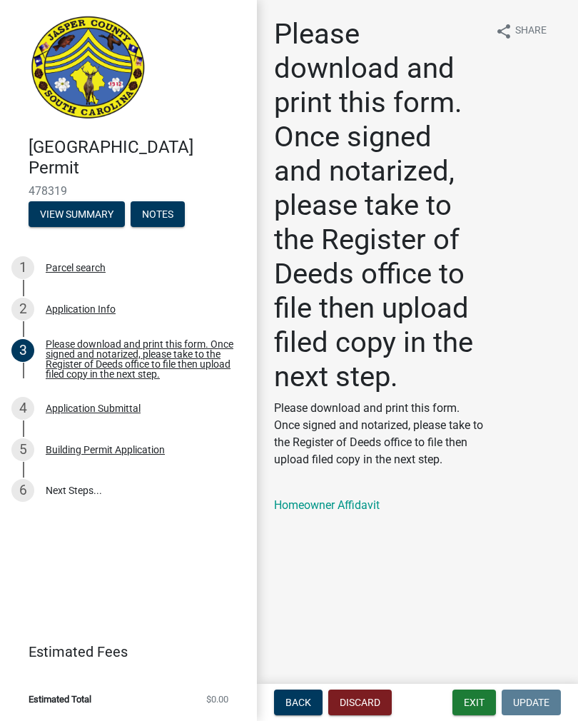
click at [342, 501] on link "Homeowner Affidavit" at bounding box center [327, 505] width 106 height 14
click at [29, 490] on div "6" at bounding box center [22, 490] width 23 height 23
click at [16, 406] on div "4" at bounding box center [22, 408] width 23 height 23
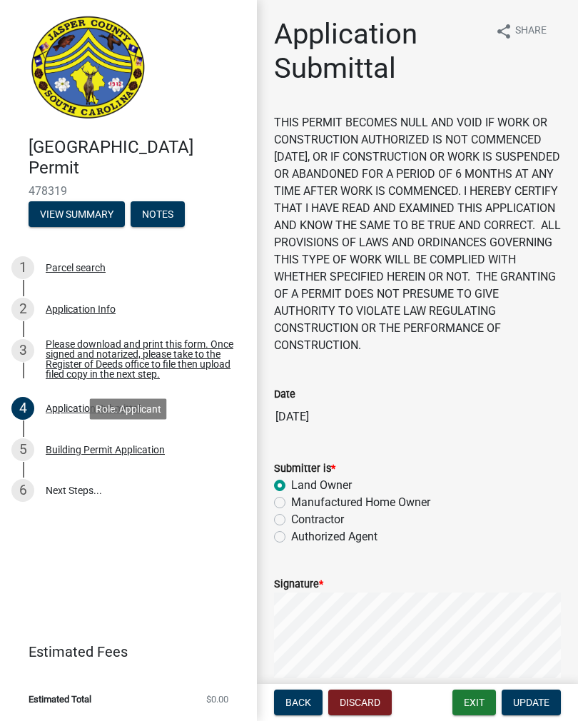
click at [112, 447] on div "Building Permit Application" at bounding box center [105, 450] width 119 height 10
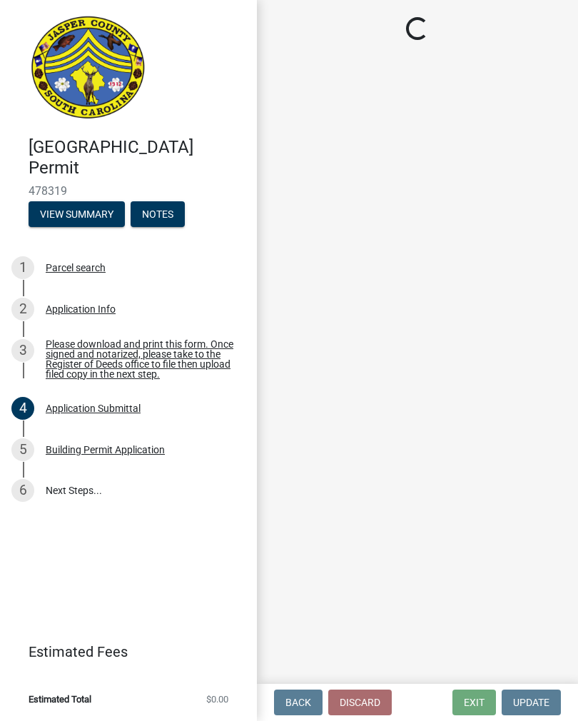
click at [83, 489] on link "6 Next Steps..." at bounding box center [128, 490] width 257 height 41
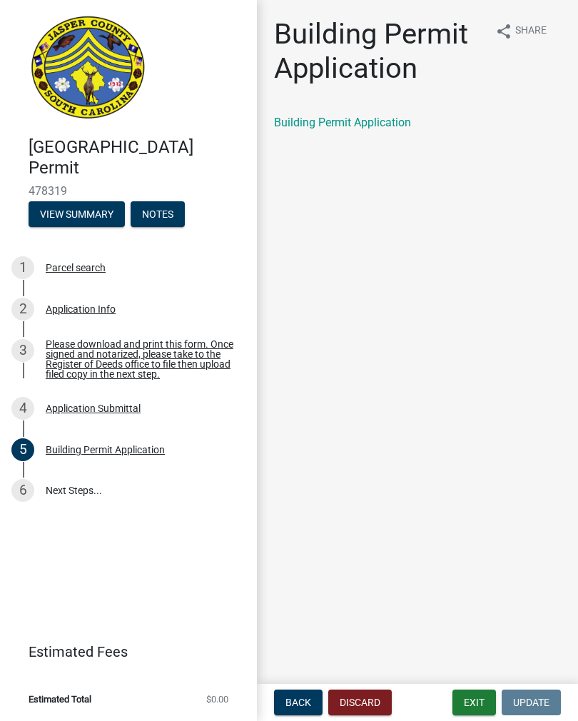
click at [354, 126] on link "Building Permit Application" at bounding box center [342, 123] width 137 height 14
click at [29, 492] on div "6" at bounding box center [22, 490] width 23 height 23
click at [83, 490] on link "6 Next Steps..." at bounding box center [128, 490] width 257 height 41
click at [96, 488] on link "6 Next Steps..." at bounding box center [128, 490] width 257 height 41
click at [127, 403] on div "Application Submittal" at bounding box center [93, 408] width 95 height 10
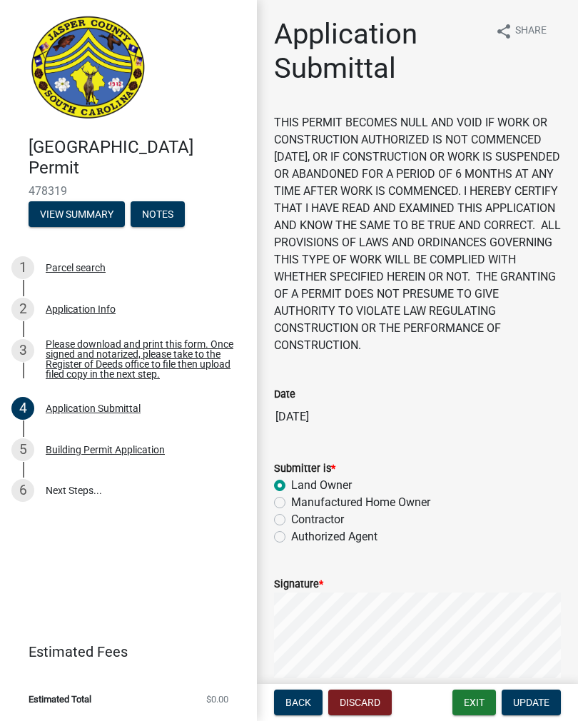
click at [106, 490] on link "6 Next Steps..." at bounding box center [128, 490] width 257 height 41
click at [108, 487] on link "6 Next Steps..." at bounding box center [128, 490] width 257 height 41
click at [24, 489] on div "6" at bounding box center [22, 490] width 23 height 23
click at [116, 449] on div "Building Permit Application" at bounding box center [105, 450] width 119 height 10
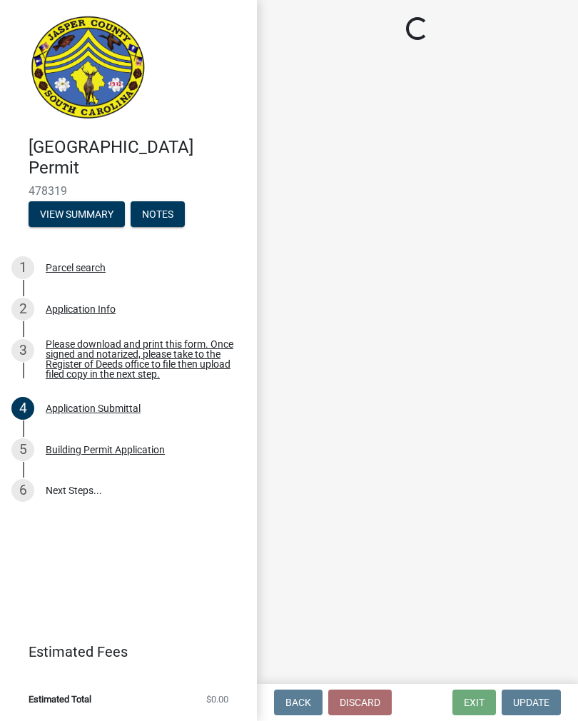
click at [74, 489] on link "6 Next Steps..." at bounding box center [128, 490] width 257 height 41
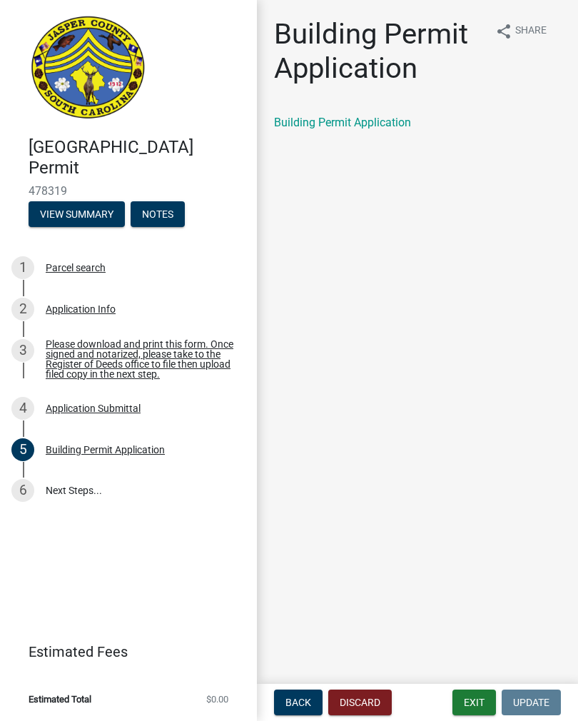
click at [64, 490] on link "6 Next Steps..." at bounding box center [128, 490] width 257 height 41
click at [81, 500] on link "6 Next Steps..." at bounding box center [128, 490] width 257 height 41
click at [67, 480] on link "6 Next Steps..." at bounding box center [128, 490] width 257 height 41
click at [74, 479] on link "6 Next Steps..." at bounding box center [128, 490] width 257 height 41
click at [36, 492] on link "6 Next Steps..." at bounding box center [128, 490] width 257 height 41
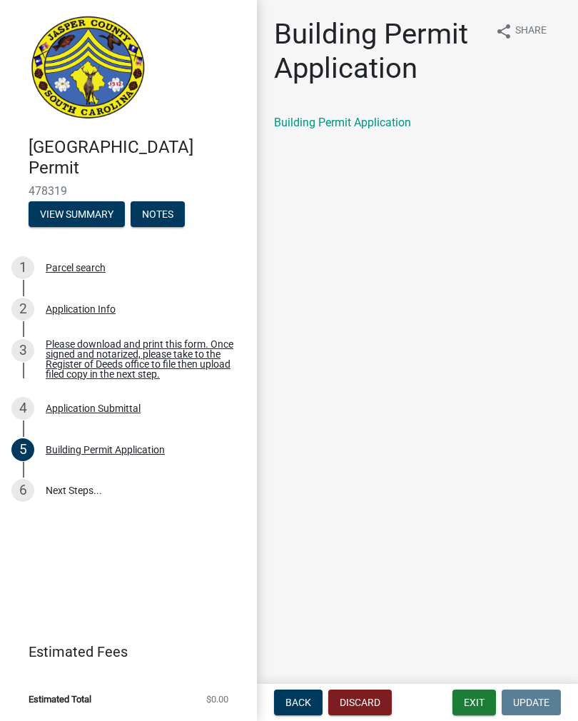
click at [24, 490] on div "6" at bounding box center [22, 490] width 23 height 23
click at [84, 411] on div "Application Submittal" at bounding box center [93, 408] width 95 height 10
